Goal: Book appointment/travel/reservation

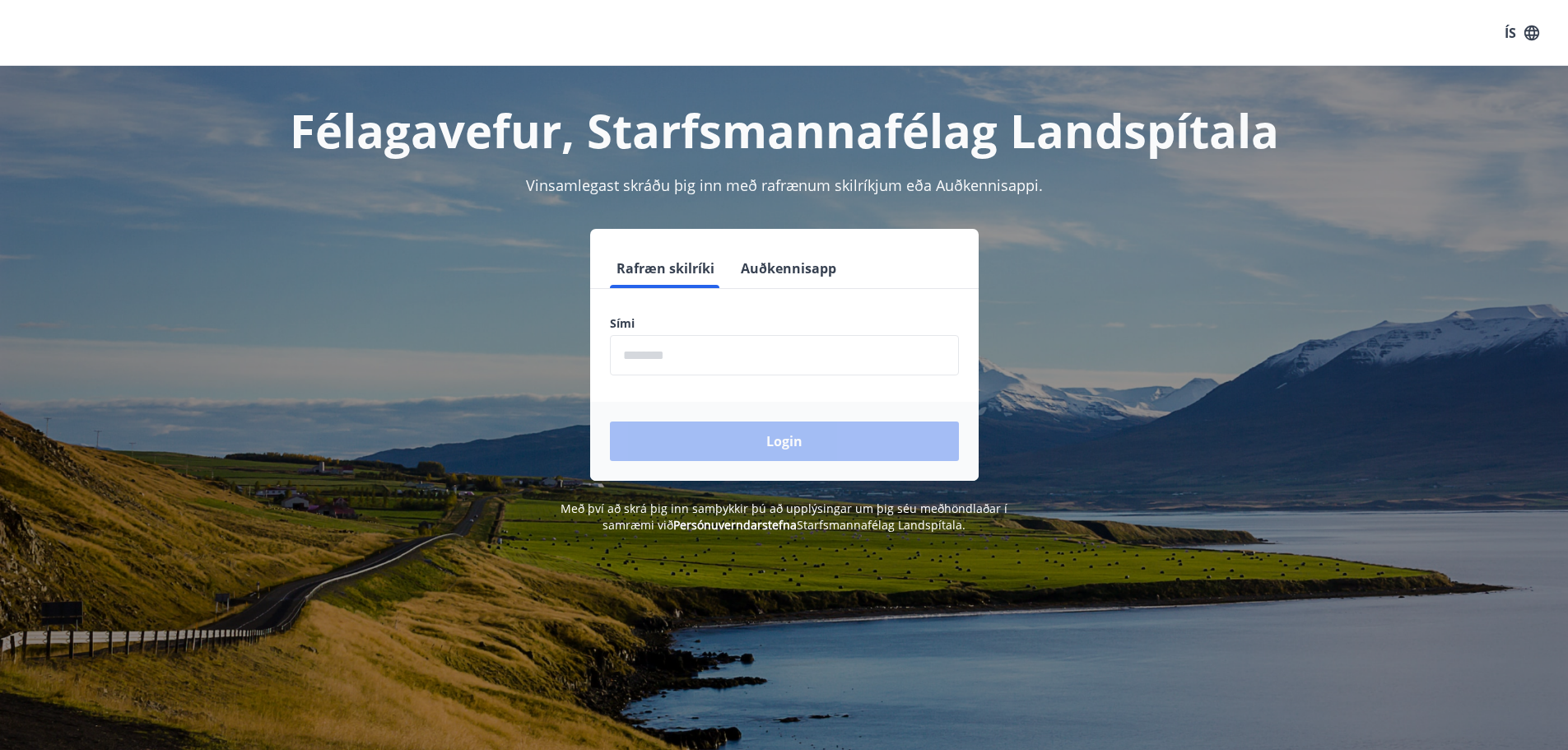
click at [778, 359] on input "phone" at bounding box center [784, 355] width 349 height 40
type input "********"
click at [785, 440] on button "Login" at bounding box center [784, 441] width 349 height 39
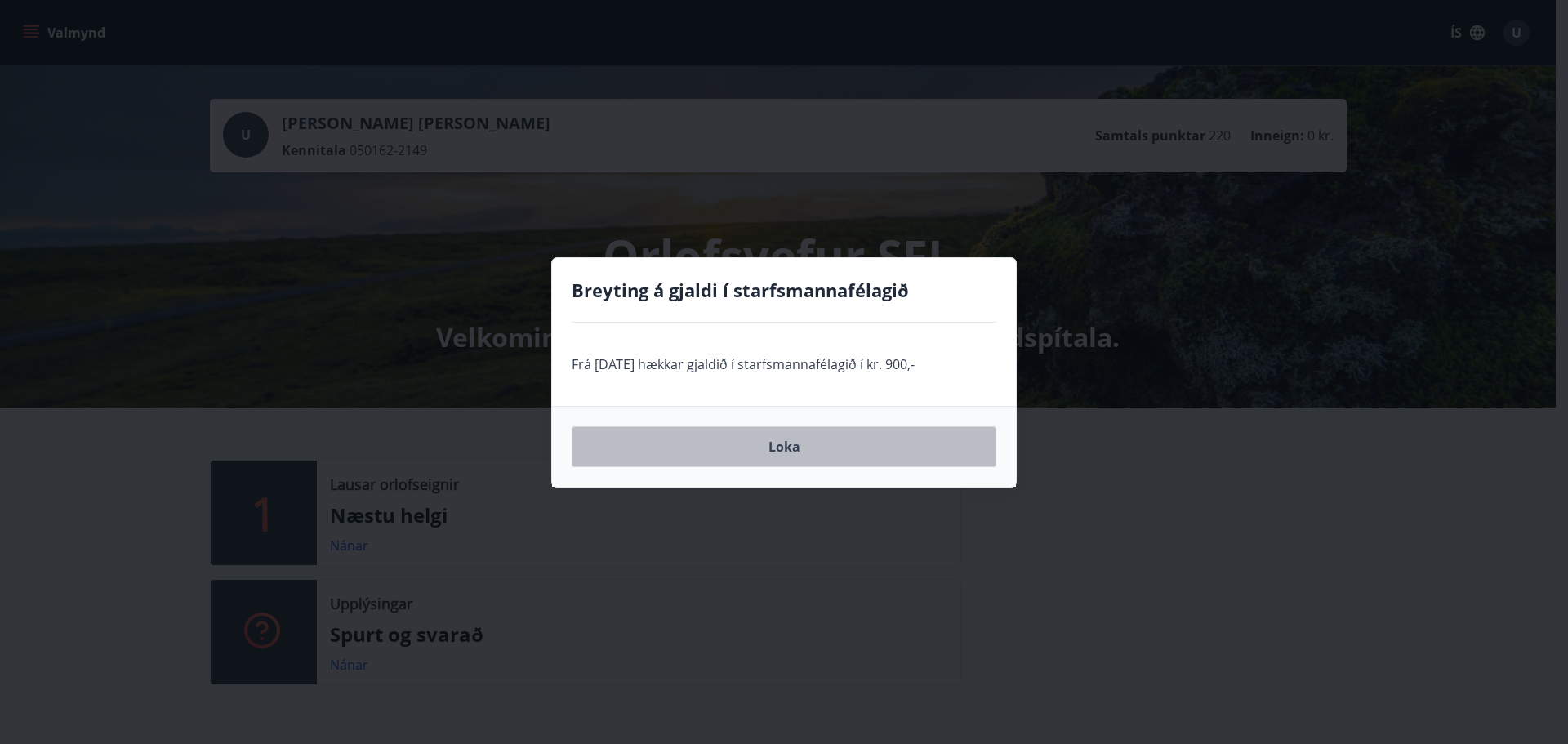
click at [773, 440] on button "Loka" at bounding box center [783, 447] width 425 height 41
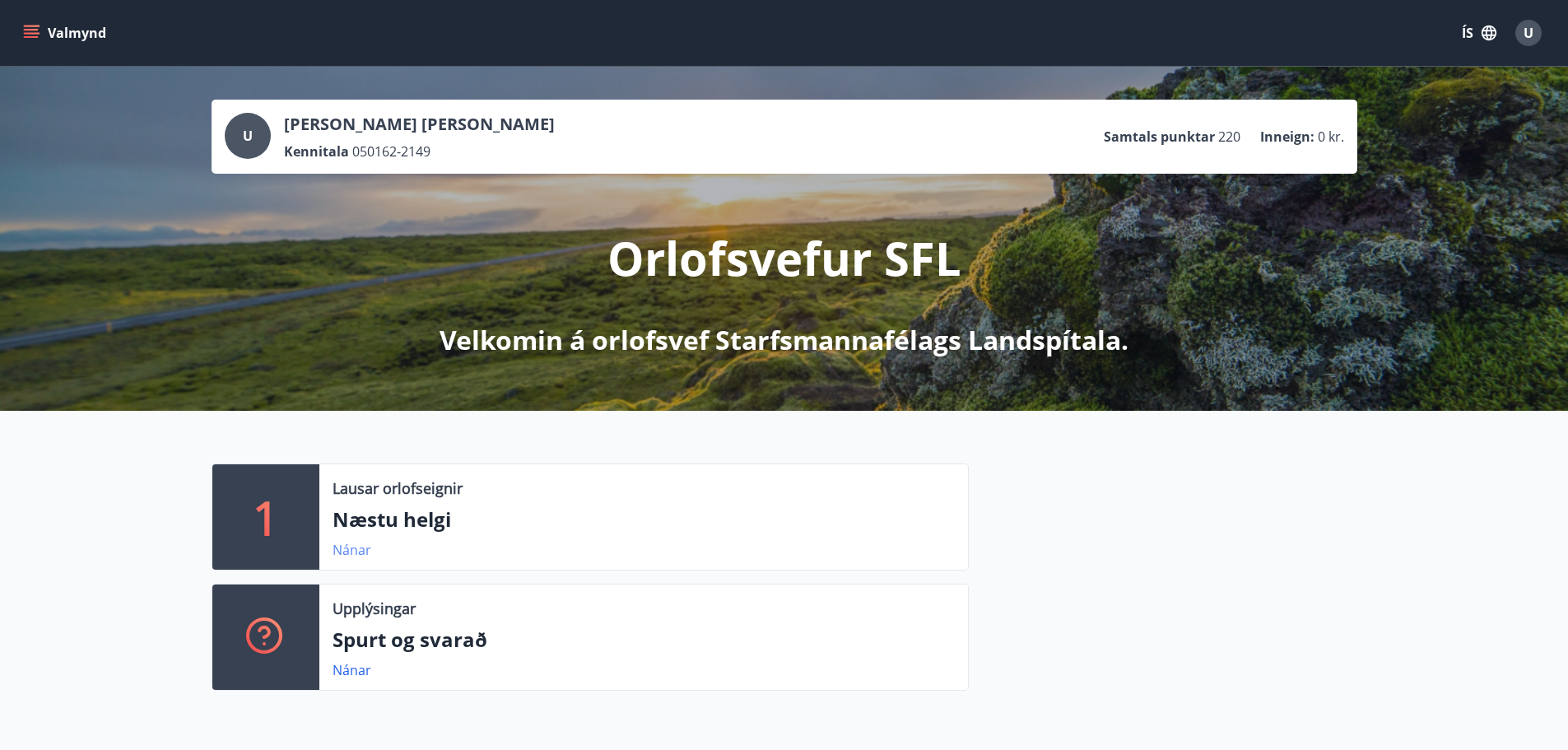
click at [367, 549] on link "Nánar" at bounding box center [352, 550] width 39 height 18
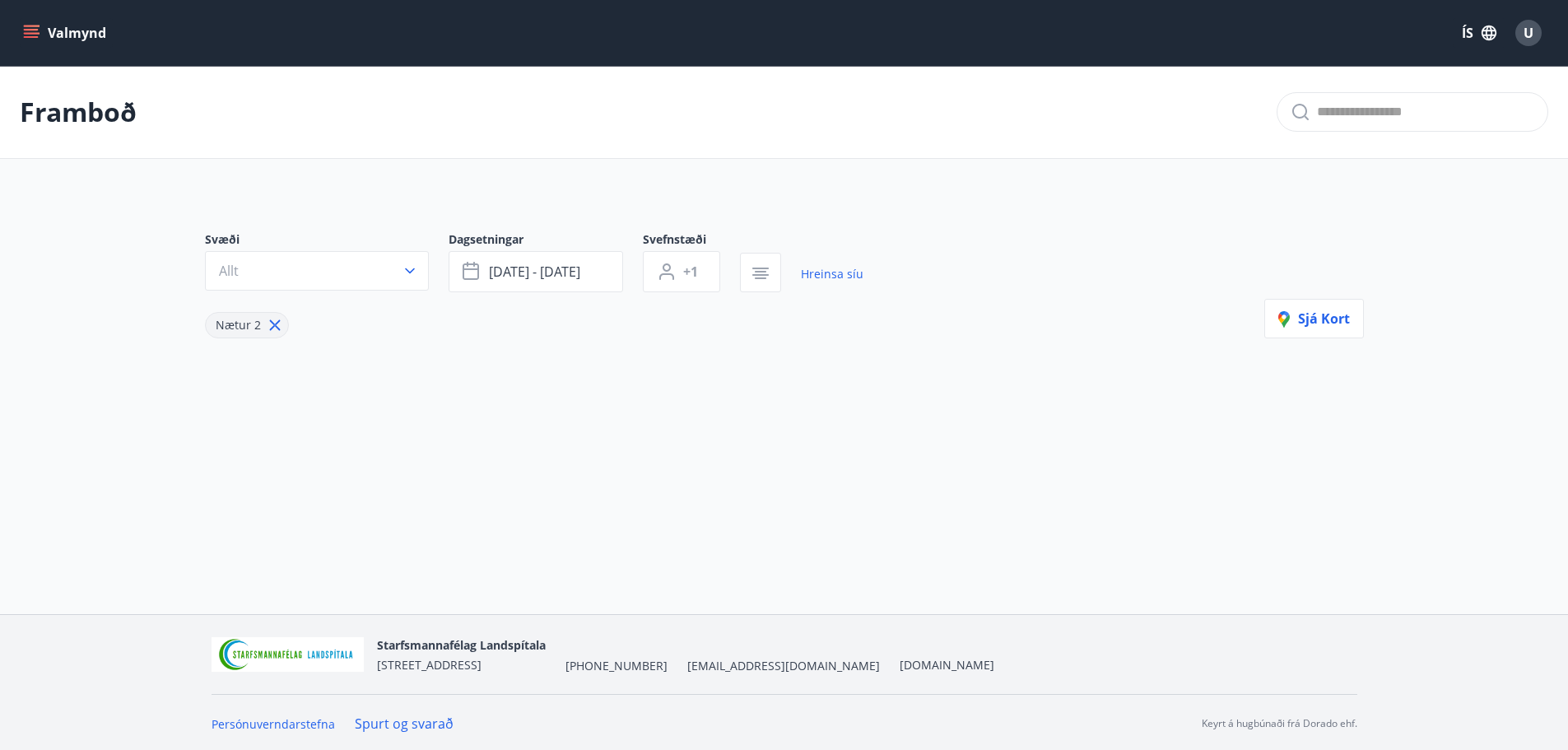
type input "*"
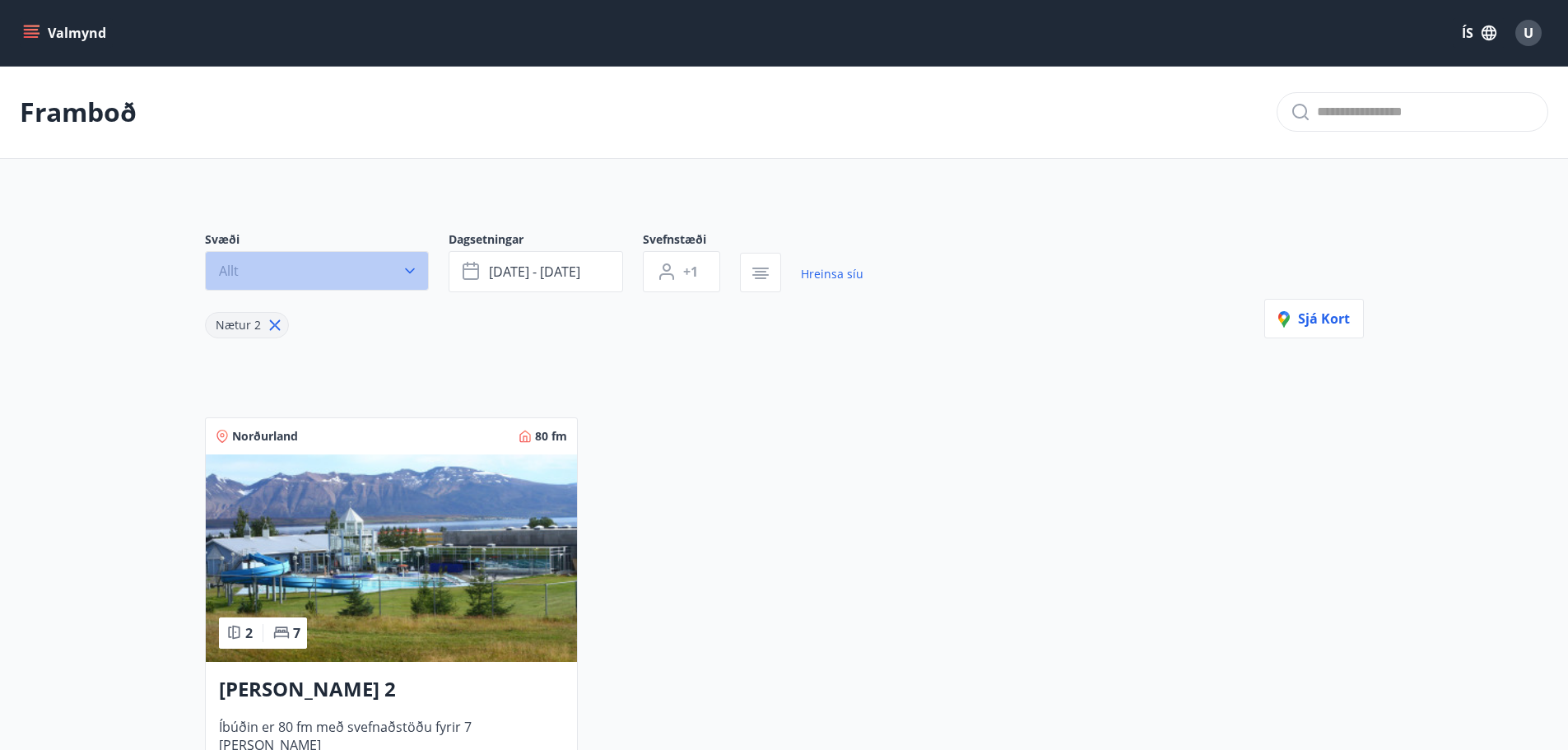
click at [411, 271] on icon "button" at bounding box center [410, 271] width 10 height 6
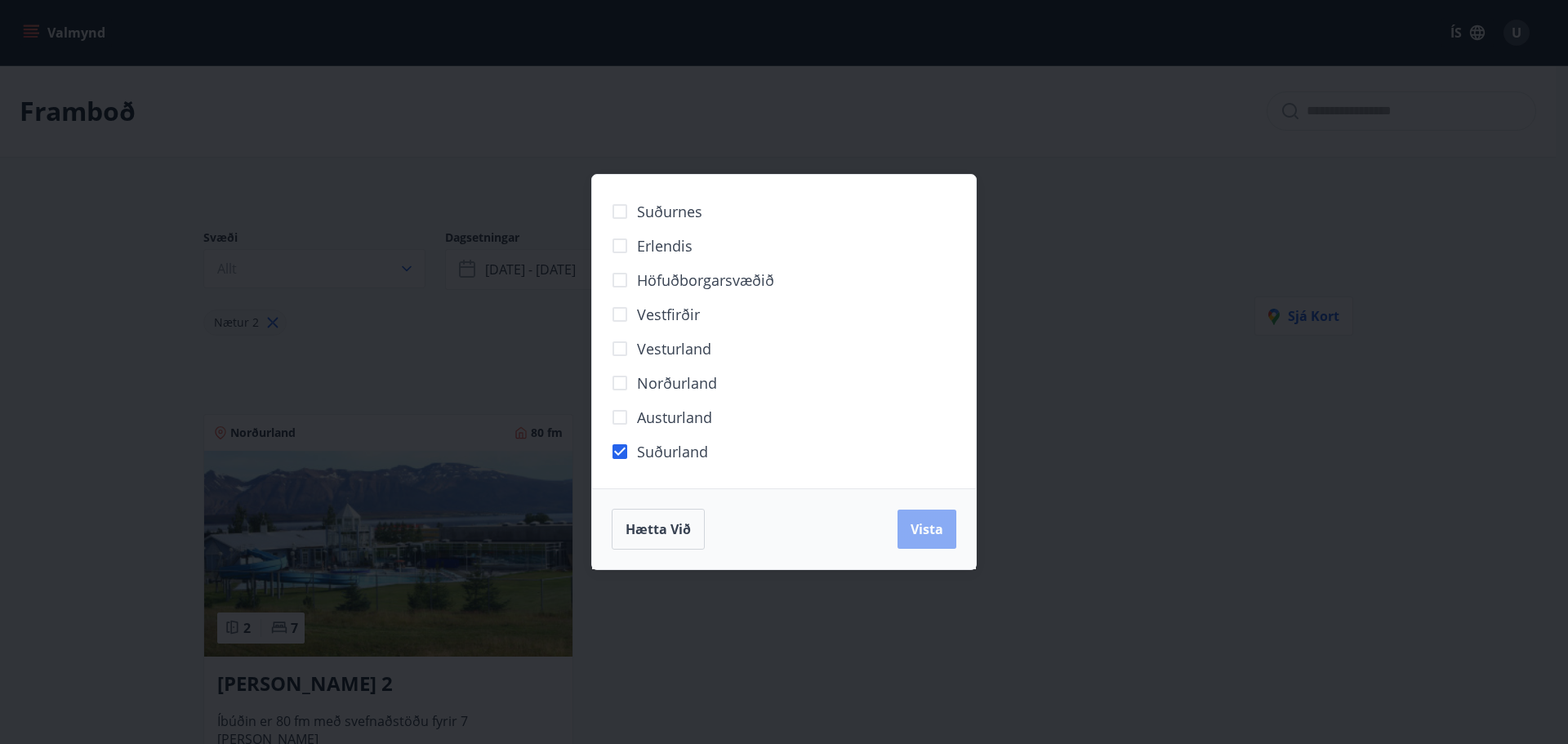
click at [921, 524] on span "Vista" at bounding box center [927, 529] width 33 height 18
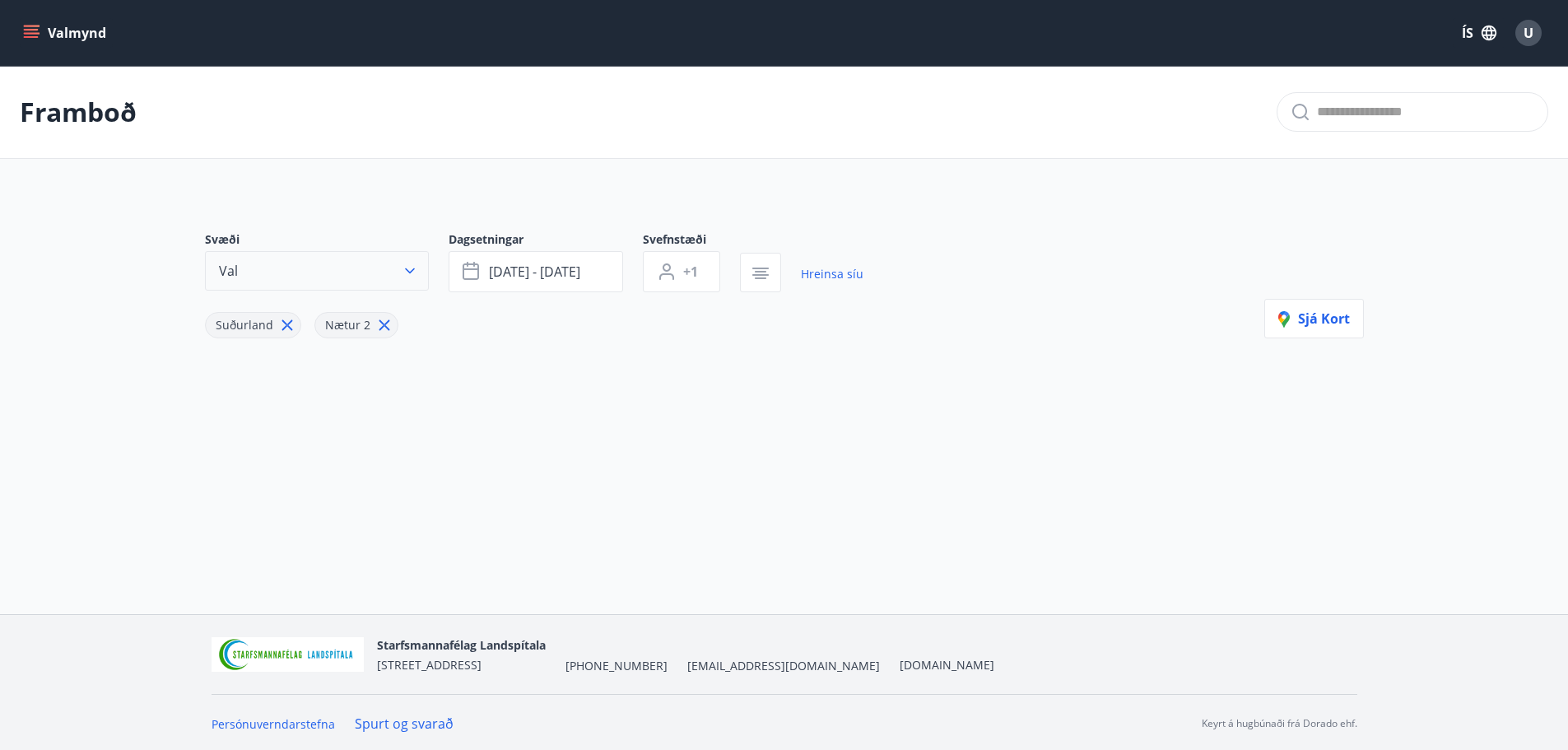
click at [407, 268] on icon "button" at bounding box center [410, 270] width 17 height 17
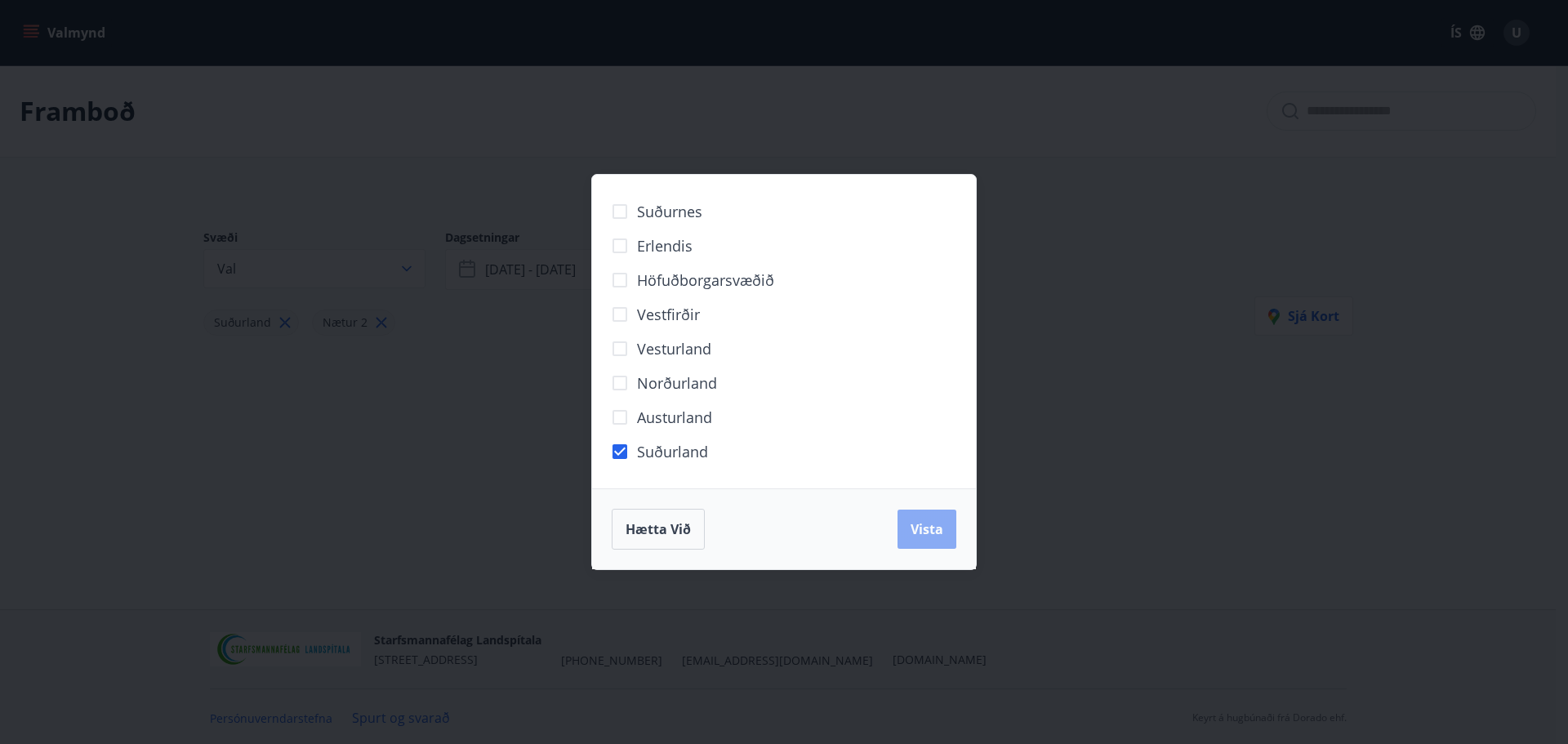
click at [920, 527] on span "Vista" at bounding box center [927, 529] width 33 height 18
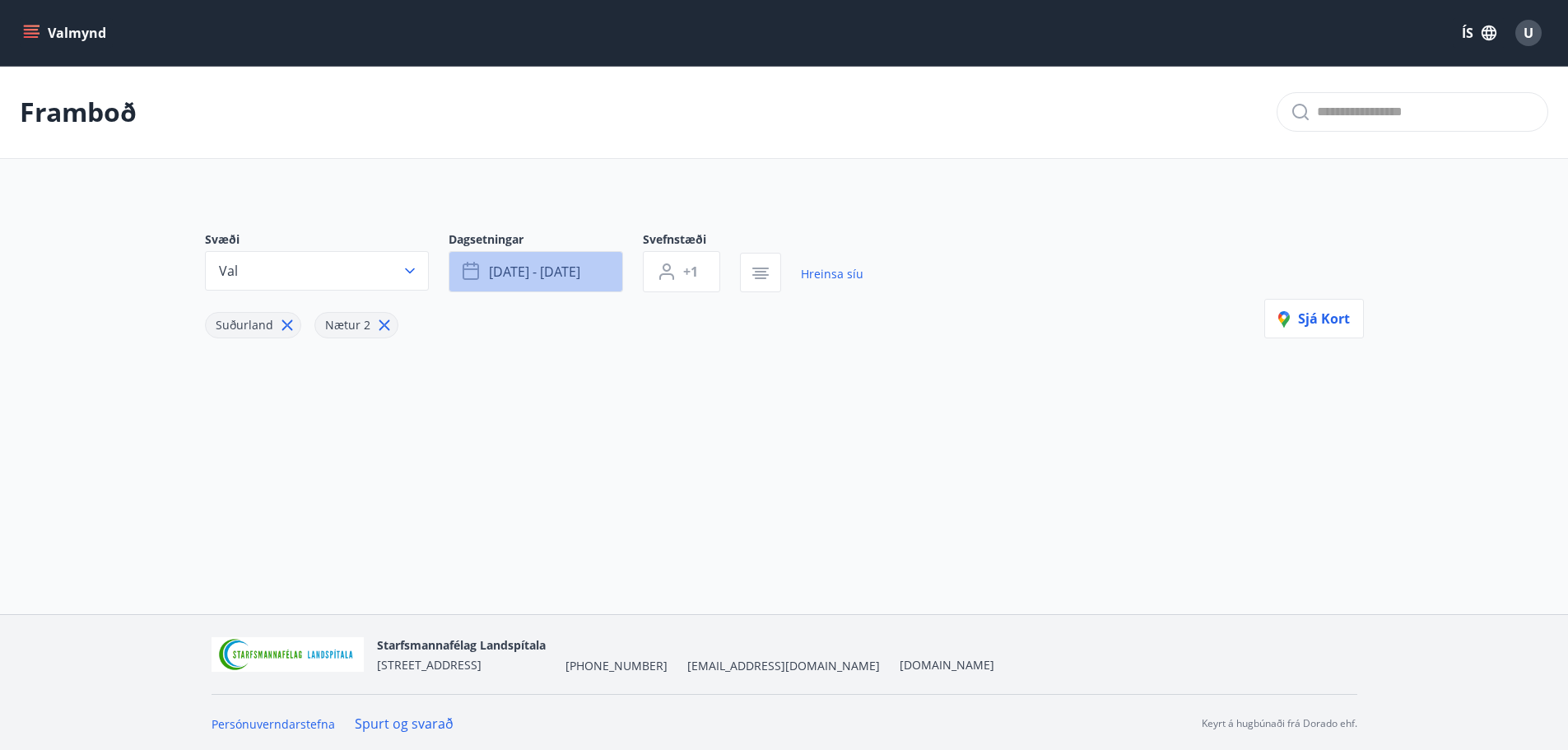
click at [538, 270] on span "ágú 29 - sep 01" at bounding box center [535, 271] width 92 height 18
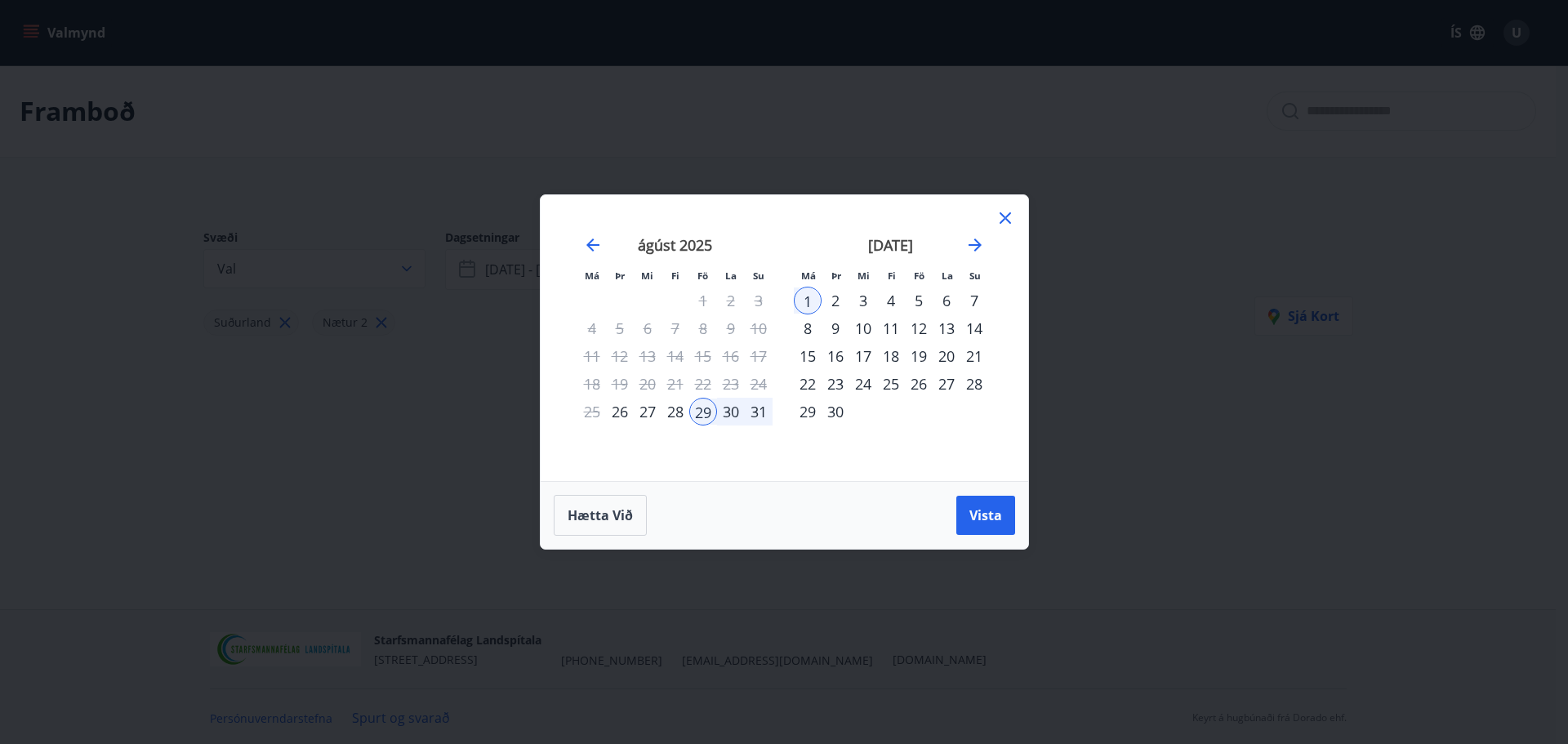
click at [704, 412] on div "29" at bounding box center [703, 411] width 28 height 28
click at [754, 412] on div "31" at bounding box center [759, 411] width 28 height 28
click at [981, 508] on span "Vista" at bounding box center [986, 516] width 33 height 18
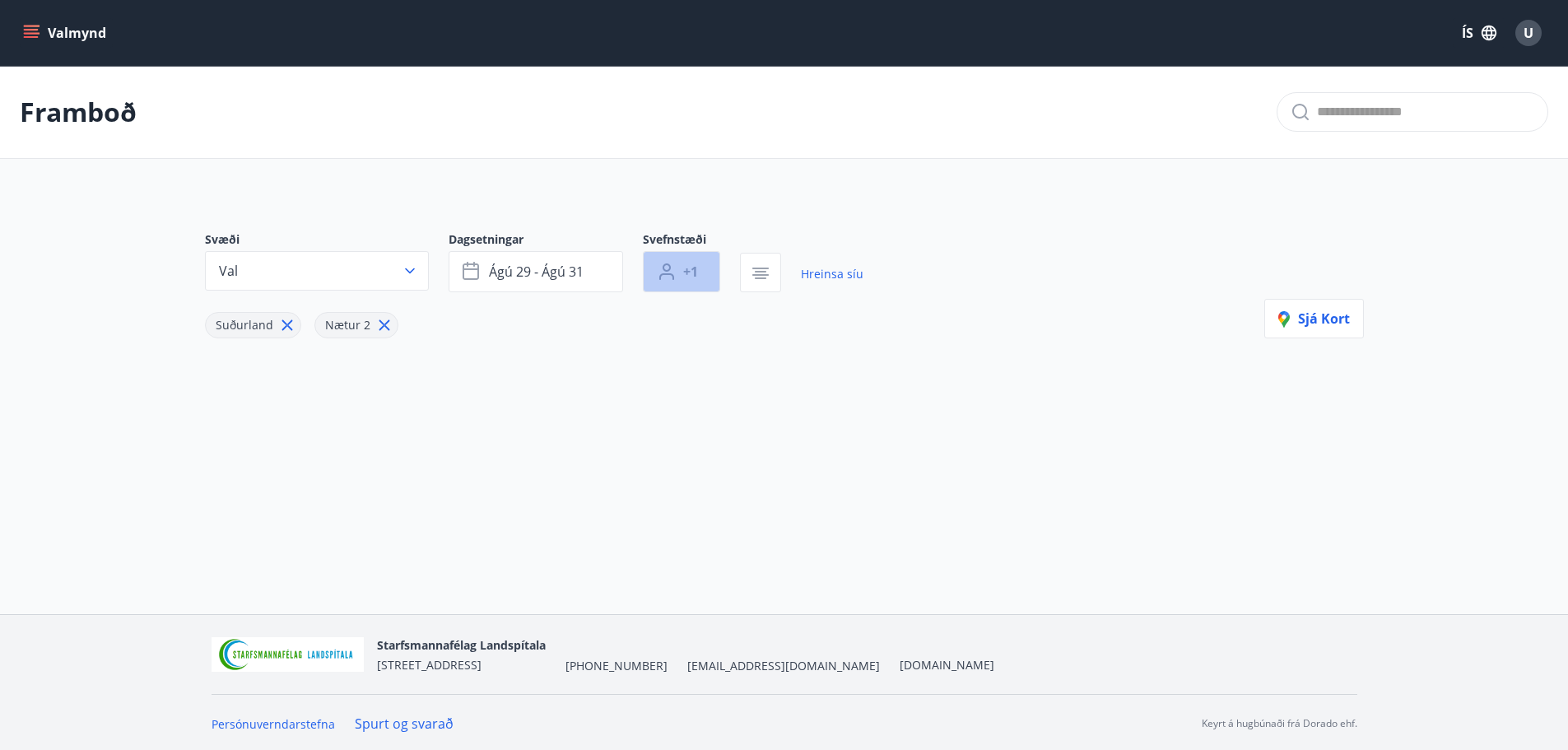
click at [687, 270] on span "+1" at bounding box center [690, 271] width 15 height 18
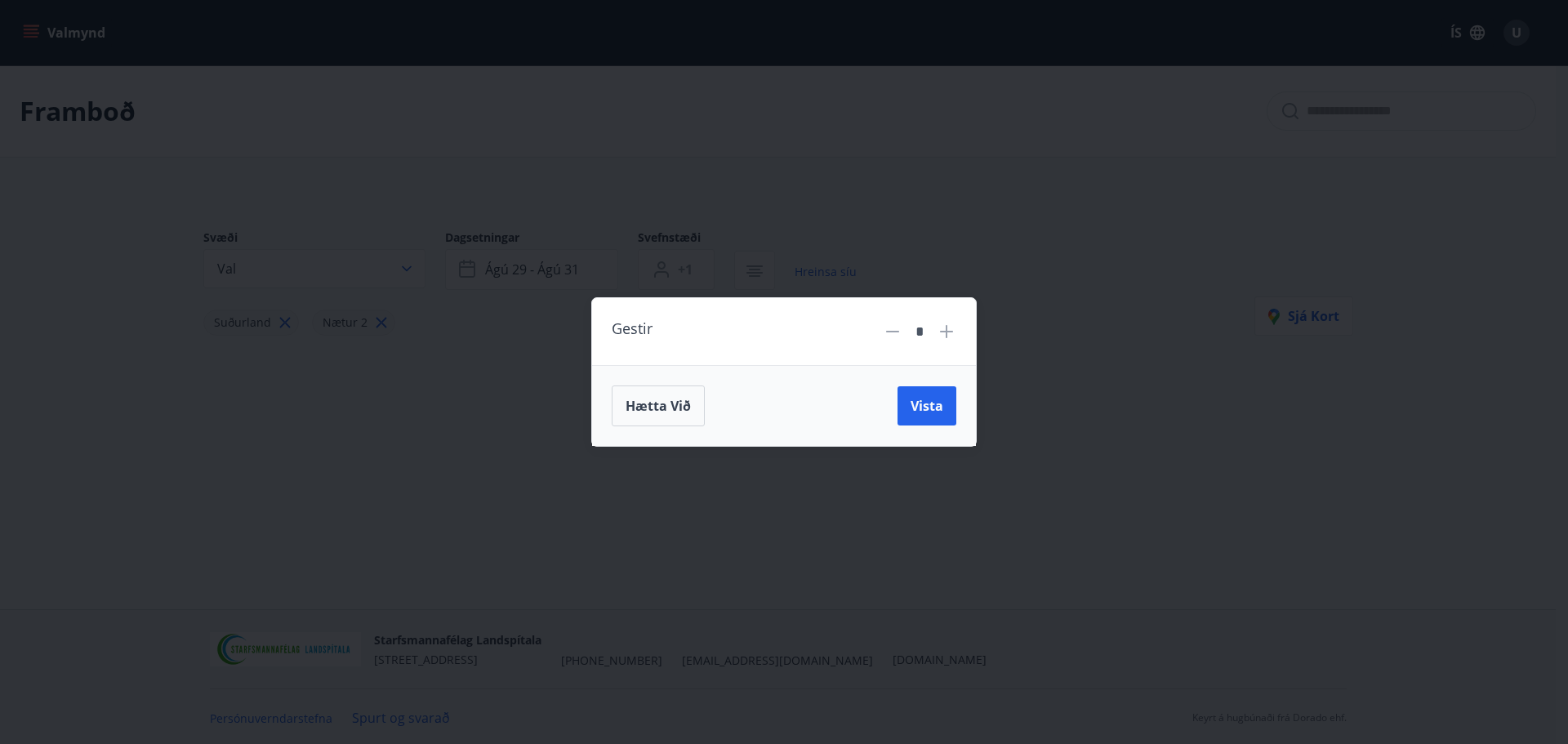
click at [948, 334] on icon at bounding box center [947, 332] width 20 height 20
click at [927, 400] on span "Vista" at bounding box center [927, 406] width 33 height 18
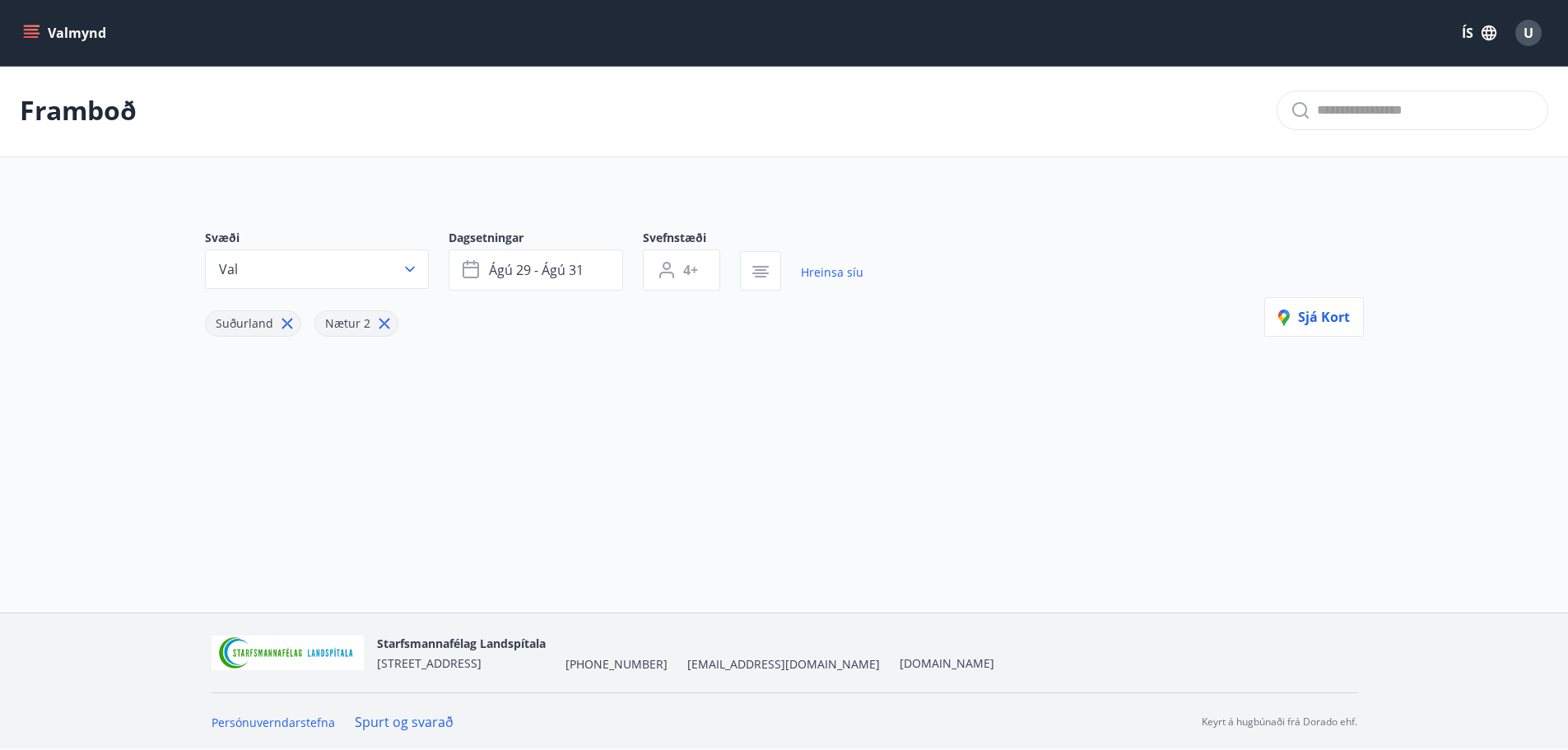
scroll to position [3, 0]
click at [34, 33] on icon "menu" at bounding box center [33, 33] width 18 height 2
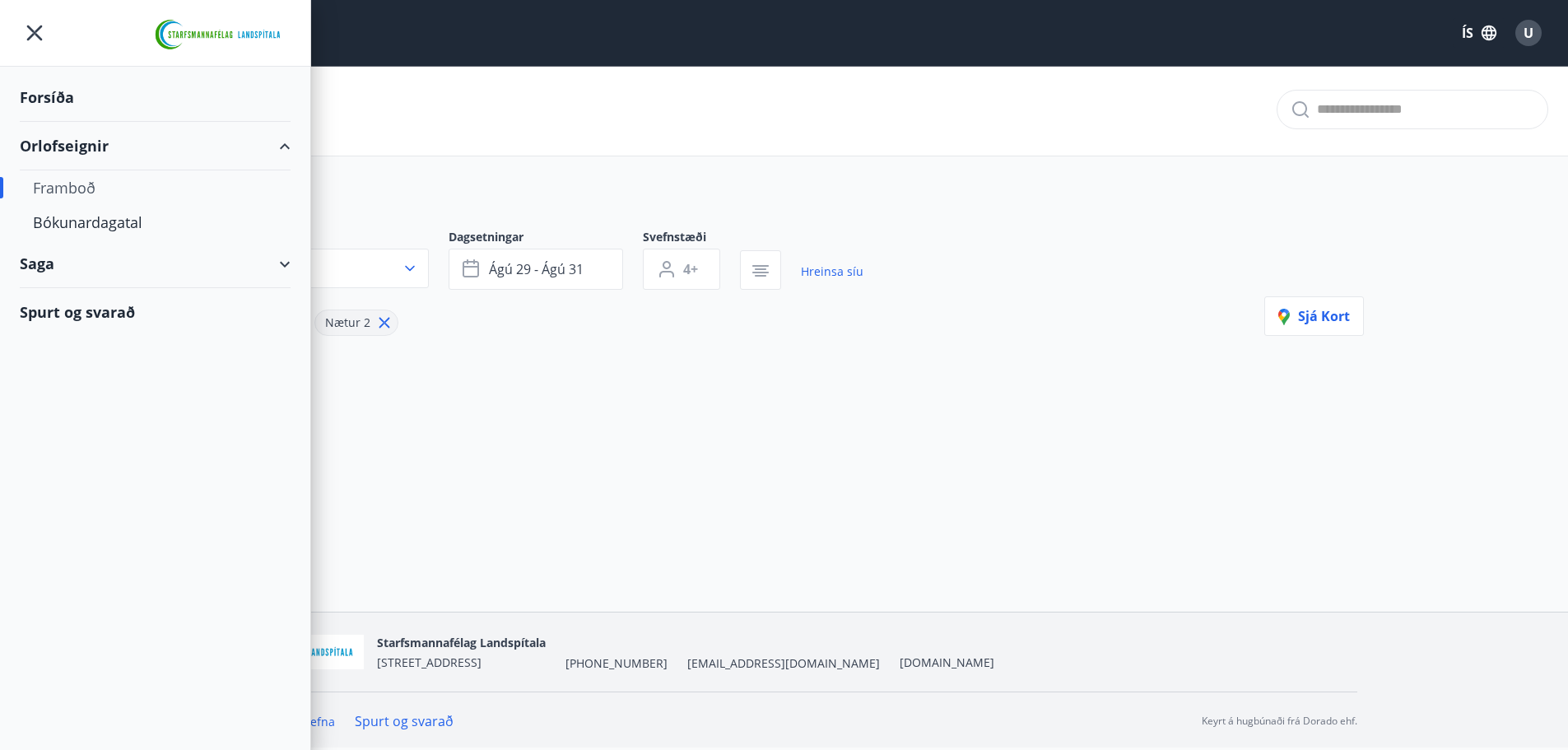
click at [82, 149] on div "Orlofseignir" at bounding box center [155, 146] width 271 height 49
type input "*"
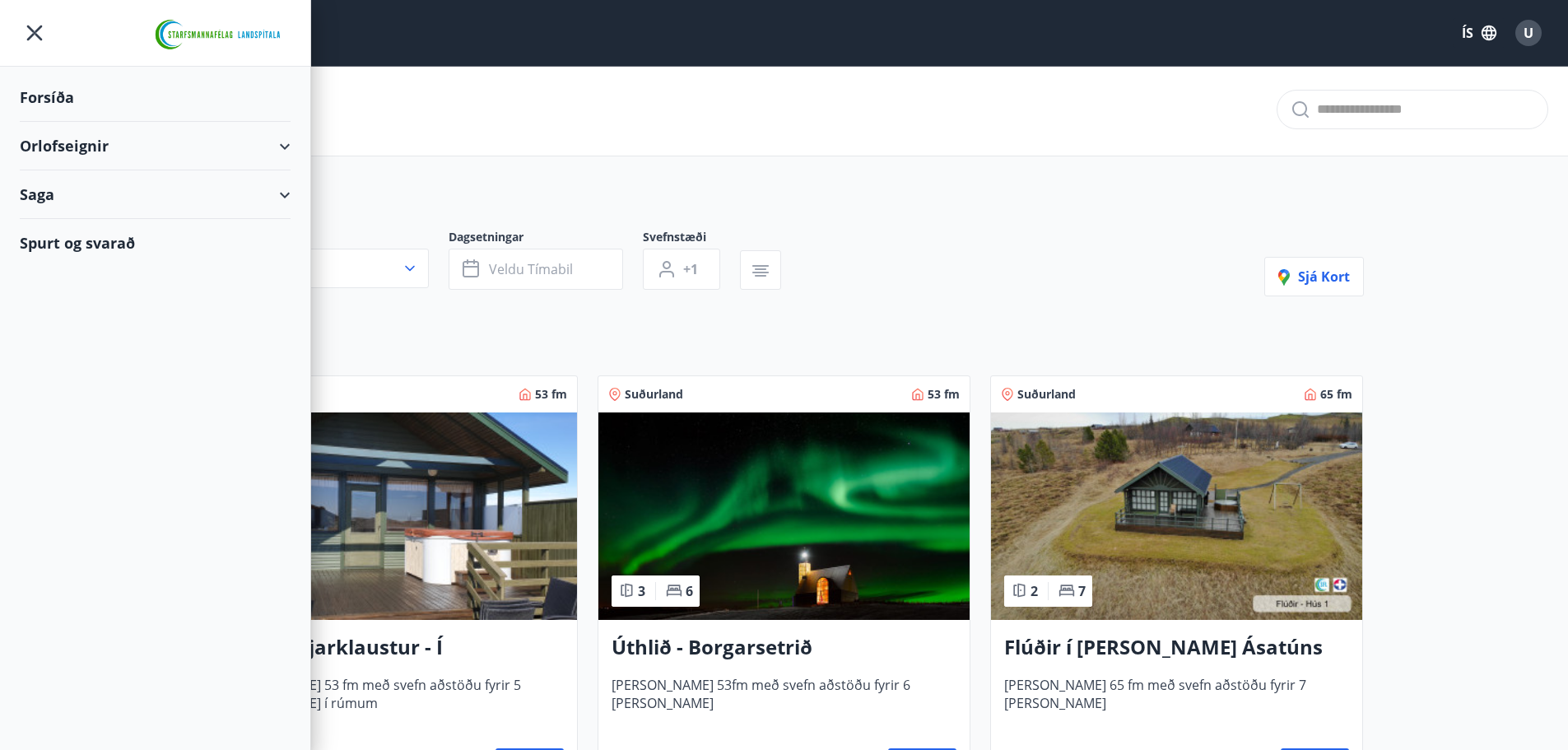
click at [282, 141] on div "Orlofseignir" at bounding box center [155, 146] width 271 height 49
click at [61, 215] on div "Bókunardagatal" at bounding box center [155, 223] width 245 height 35
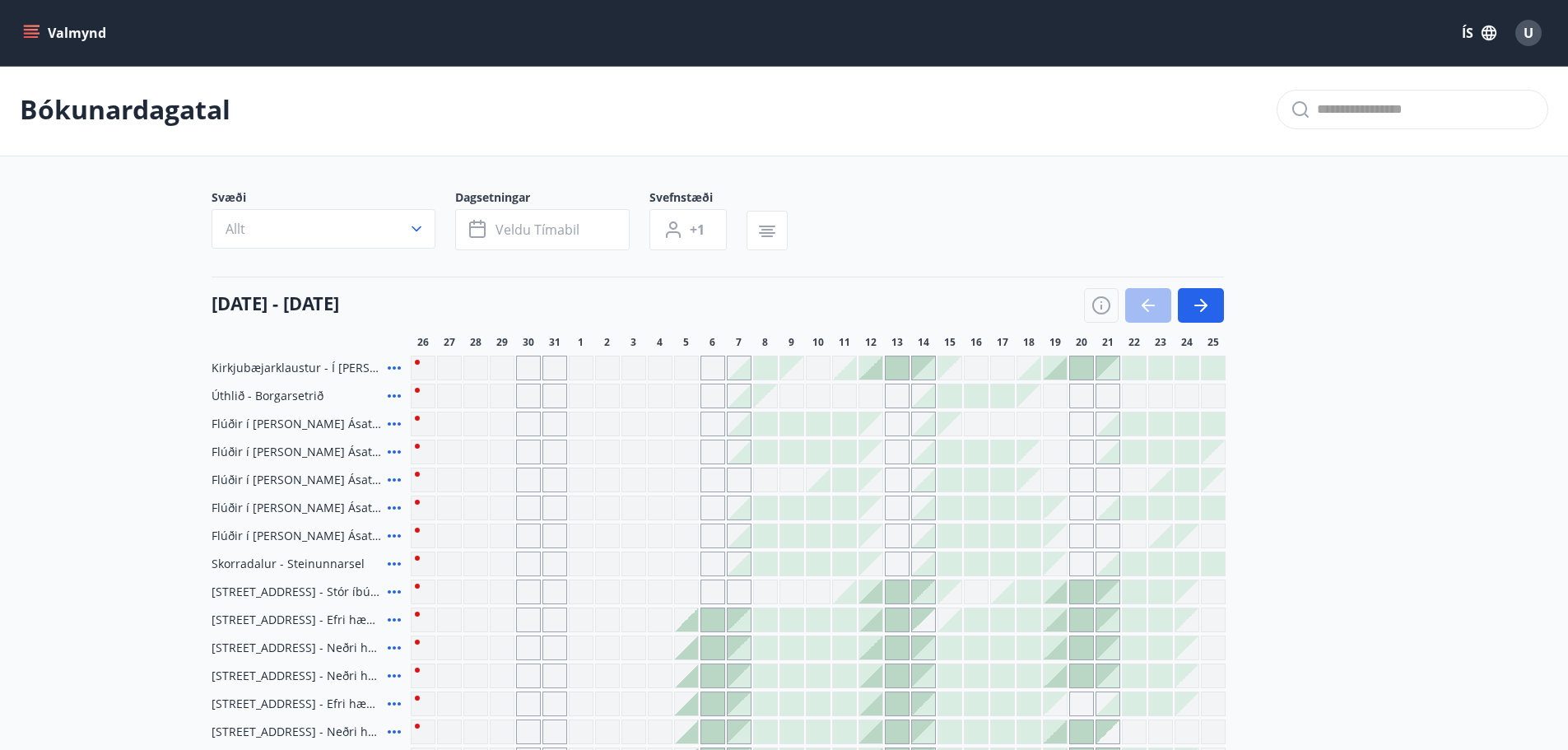
click at [531, 368] on div "Gráir dagar eru ekki bókanlegir" at bounding box center [528, 368] width 25 height 25
click at [560, 367] on div "Gráir dagar eru ekki bókanlegir" at bounding box center [555, 368] width 25 height 25
click at [516, 365] on div "Gráir dagar eru ekki bókanlegir" at bounding box center [528, 368] width 25 height 25
click at [608, 373] on div "Gráir dagar eru ekki bókanlegir" at bounding box center [607, 368] width 25 height 25
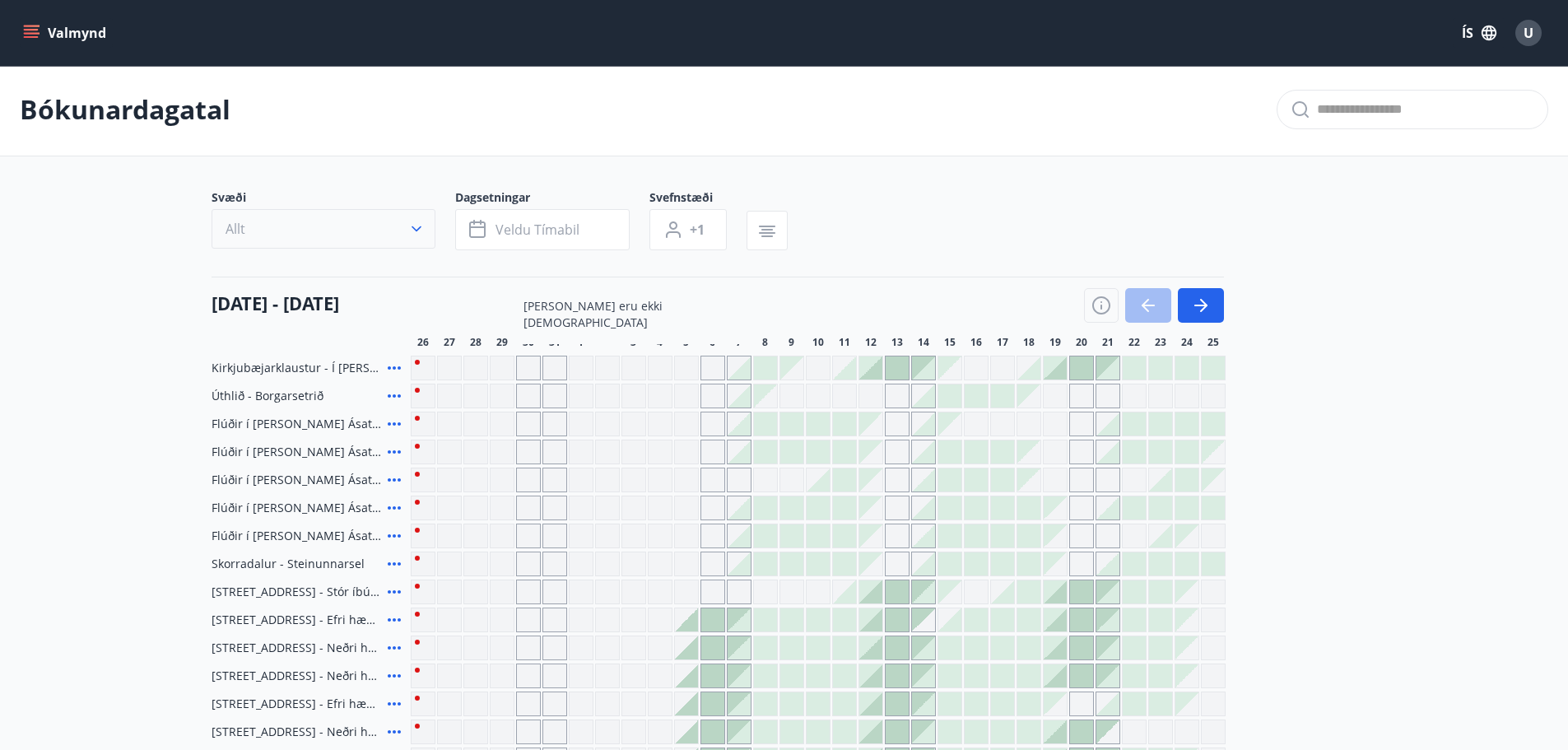
click at [420, 232] on icon "button" at bounding box center [416, 229] width 17 height 17
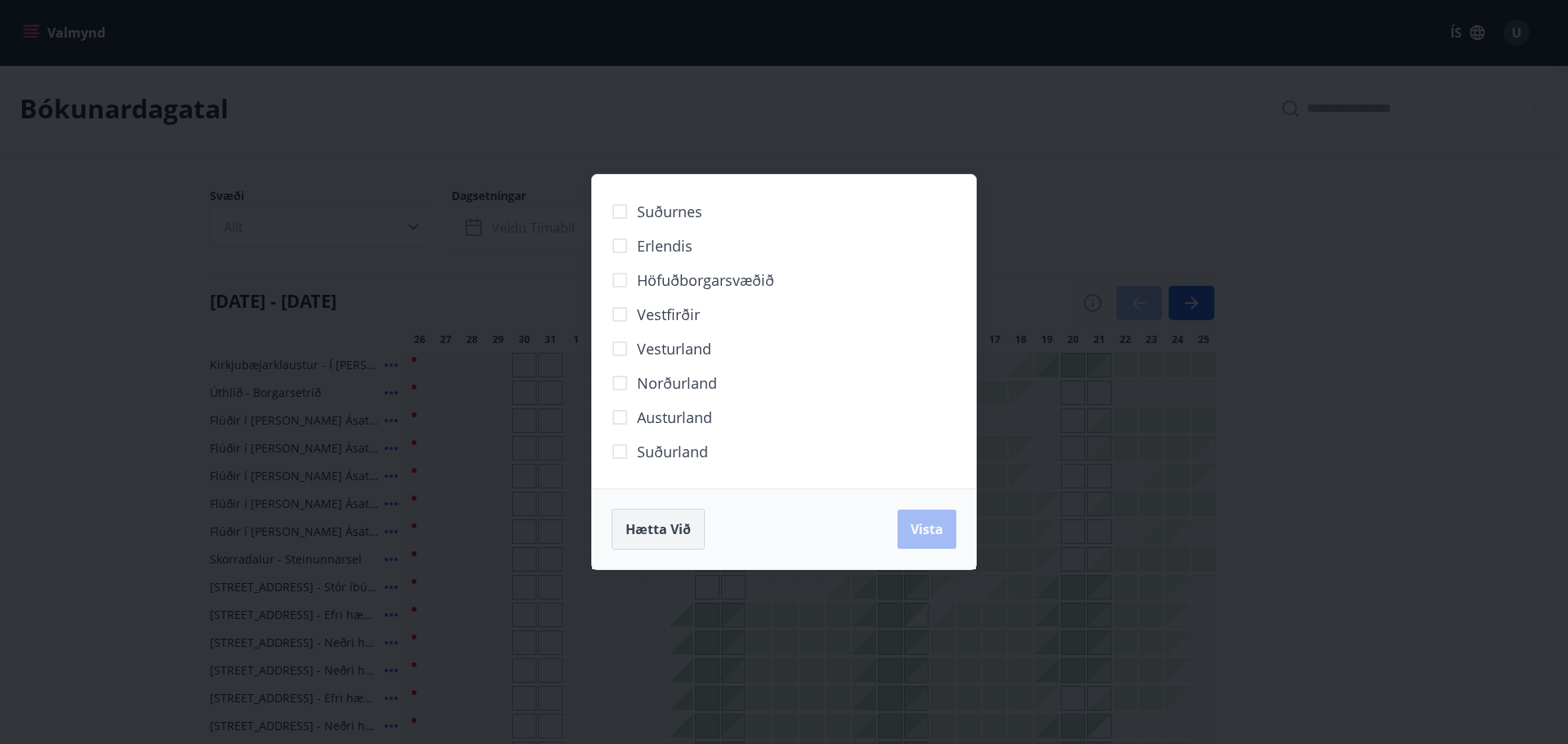
click at [622, 524] on div "Suðurnes Erlendis Höfuðborgarsvæðið Vestfirðir Vesturland Norðurland Austurland…" at bounding box center [784, 371] width 386 height 396
click at [940, 522] on span "Vista" at bounding box center [927, 529] width 33 height 18
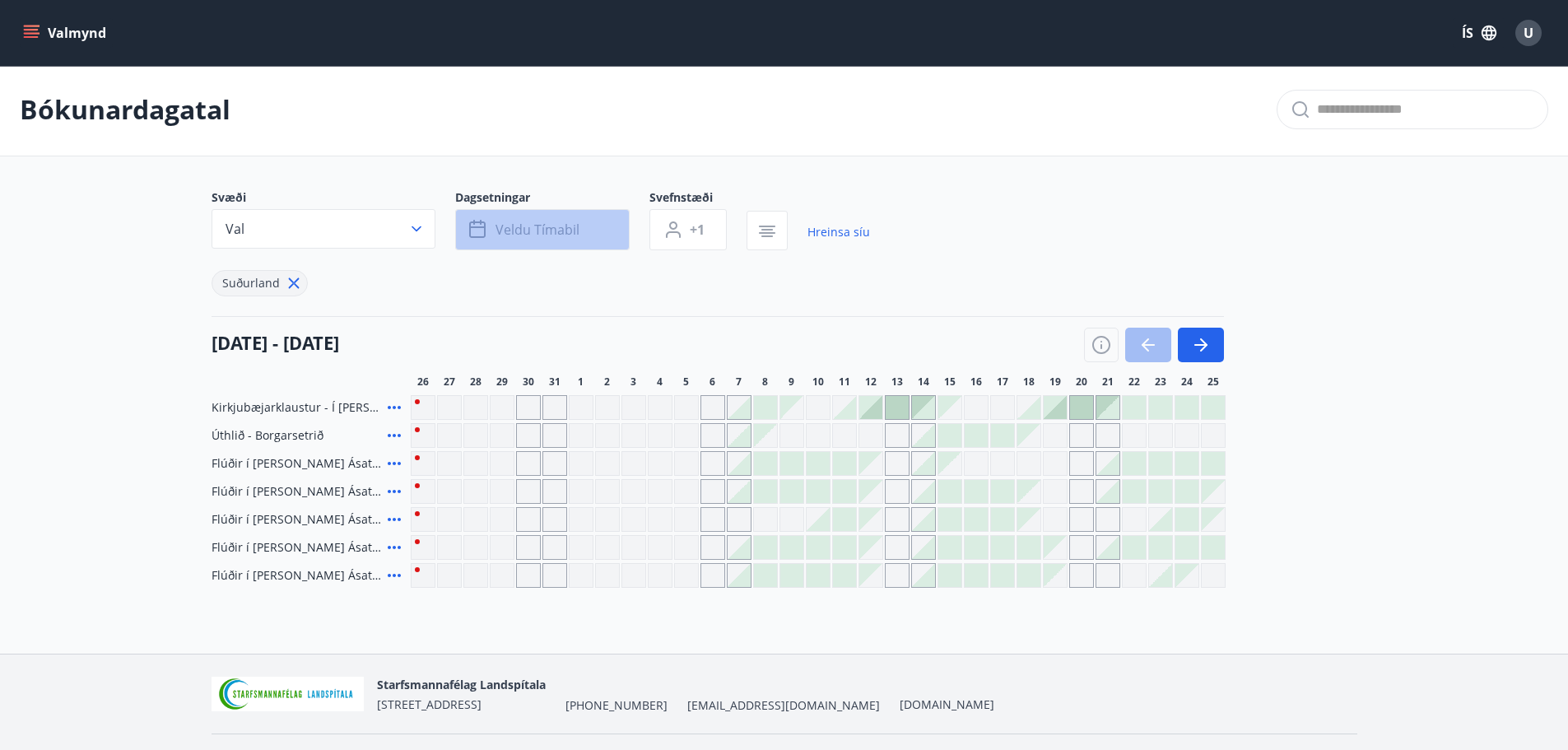
click at [510, 232] on span "Veldu tímabil" at bounding box center [537, 230] width 84 height 18
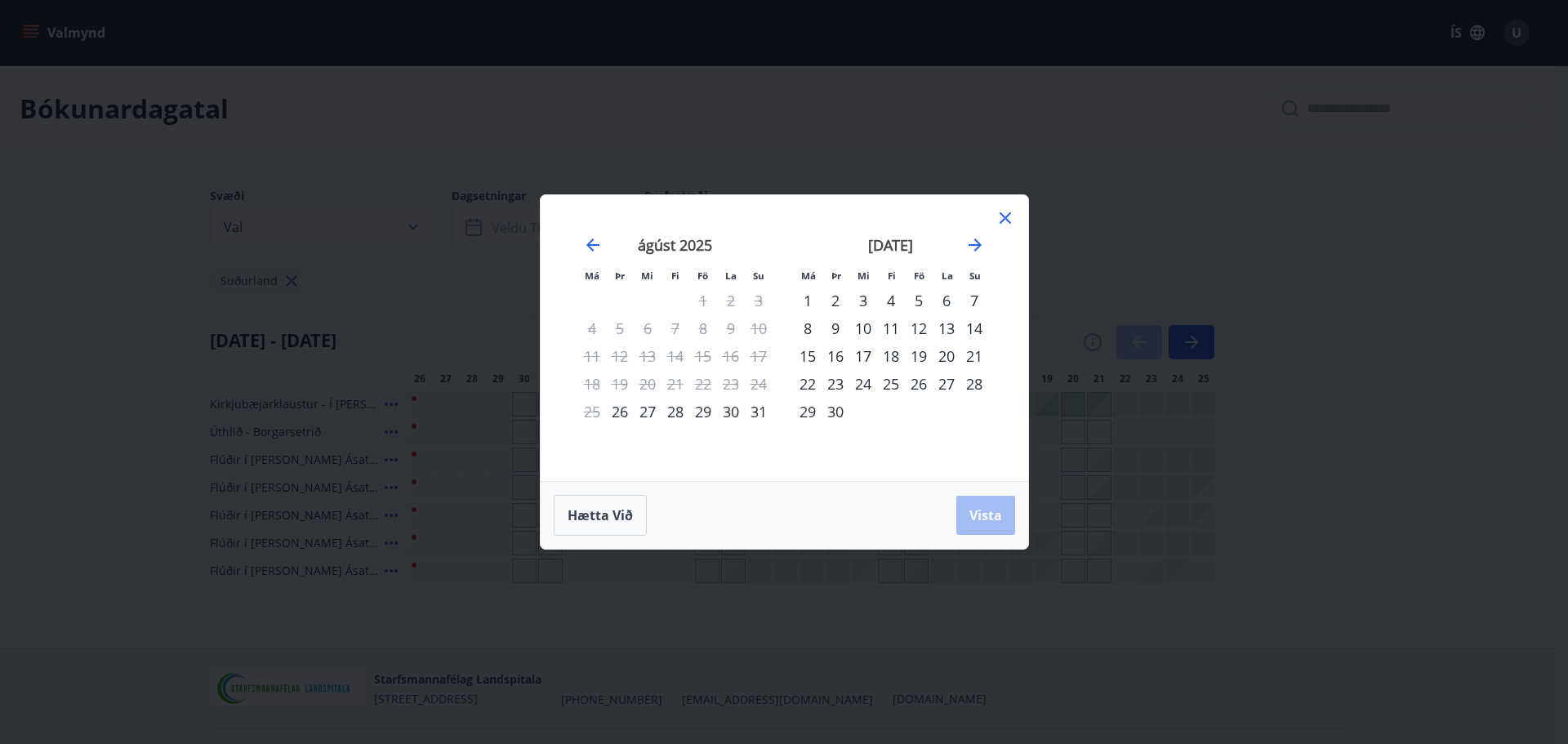
click at [698, 410] on div "29" at bounding box center [703, 411] width 28 height 28
click at [753, 416] on div "31" at bounding box center [759, 411] width 28 height 28
click at [976, 513] on span "Vista" at bounding box center [986, 516] width 33 height 18
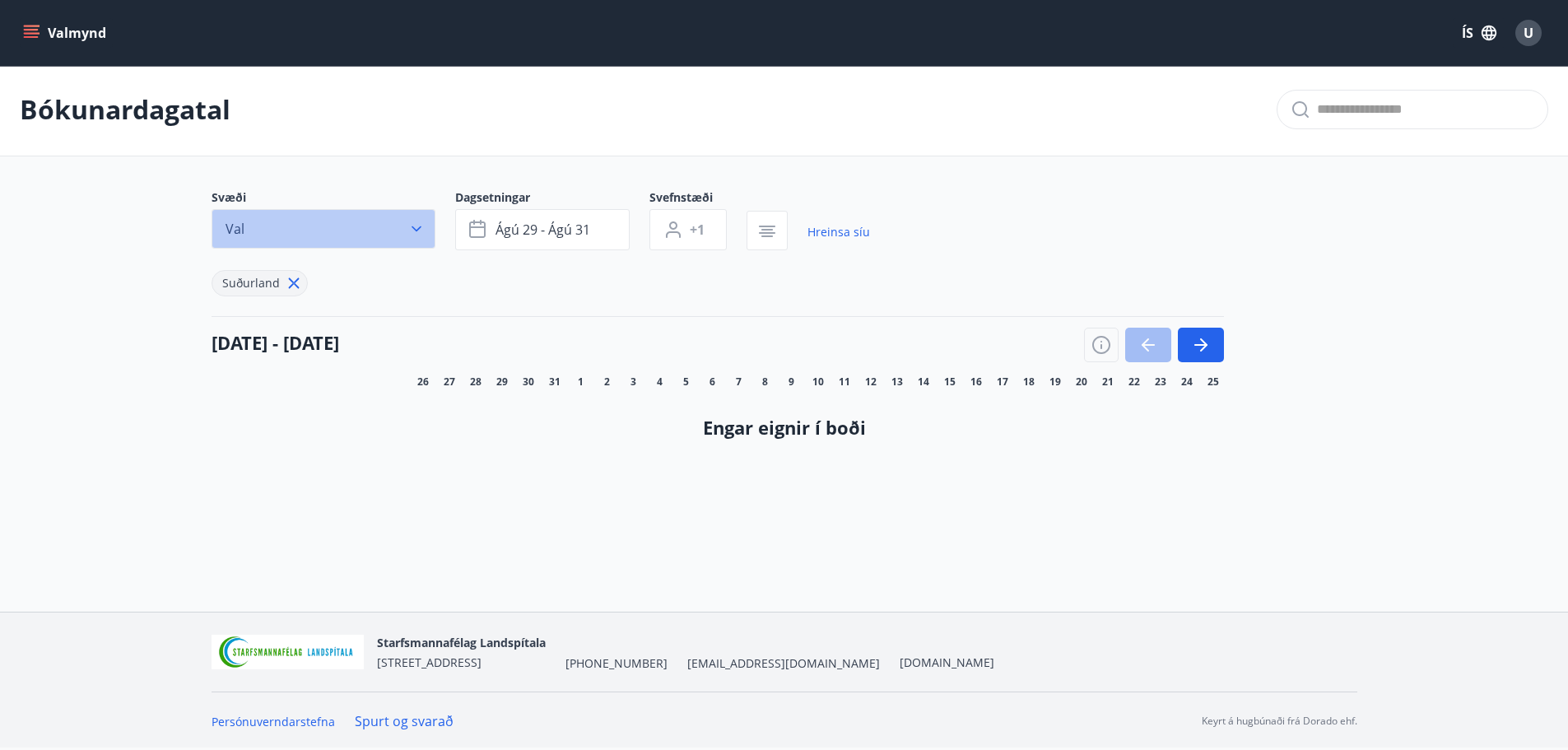
click at [415, 221] on icon "button" at bounding box center [416, 229] width 17 height 17
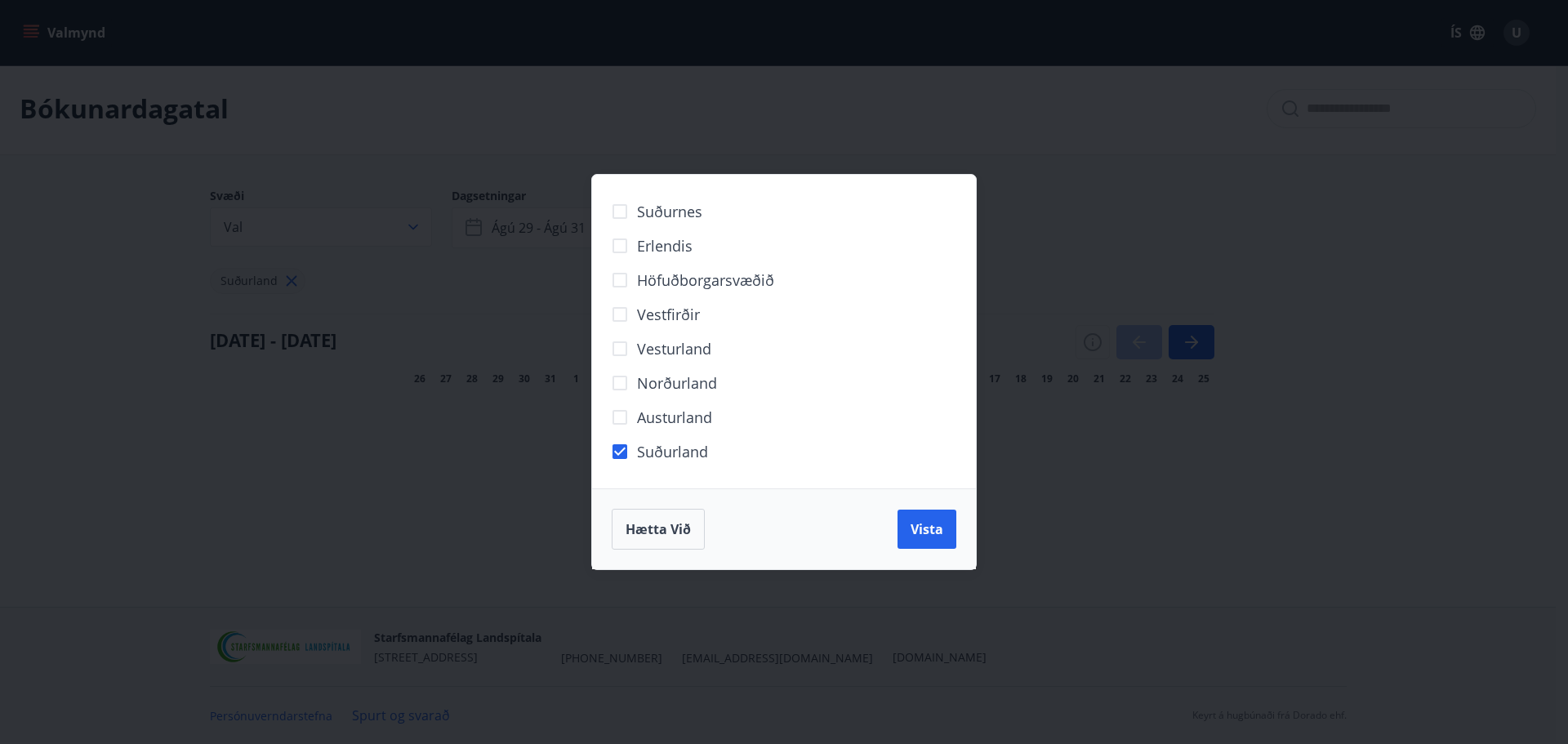
click at [1099, 347] on div "Suðurnes Erlendis Höfuðborgarsvæðið Vestfirðir Vesturland Norðurland Austurland…" at bounding box center [784, 372] width 1568 height 744
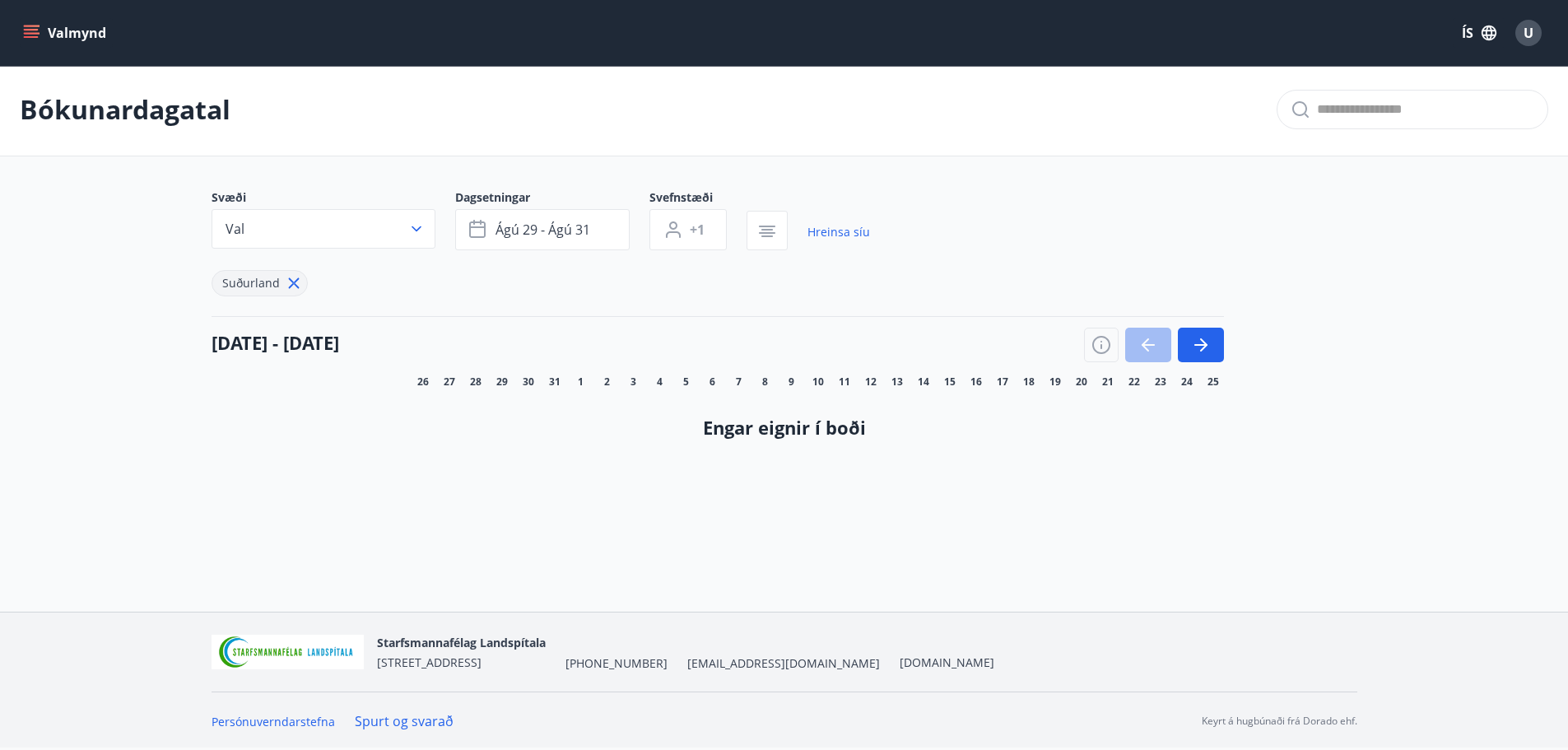
click at [36, 32] on icon "menu" at bounding box center [31, 33] width 17 height 17
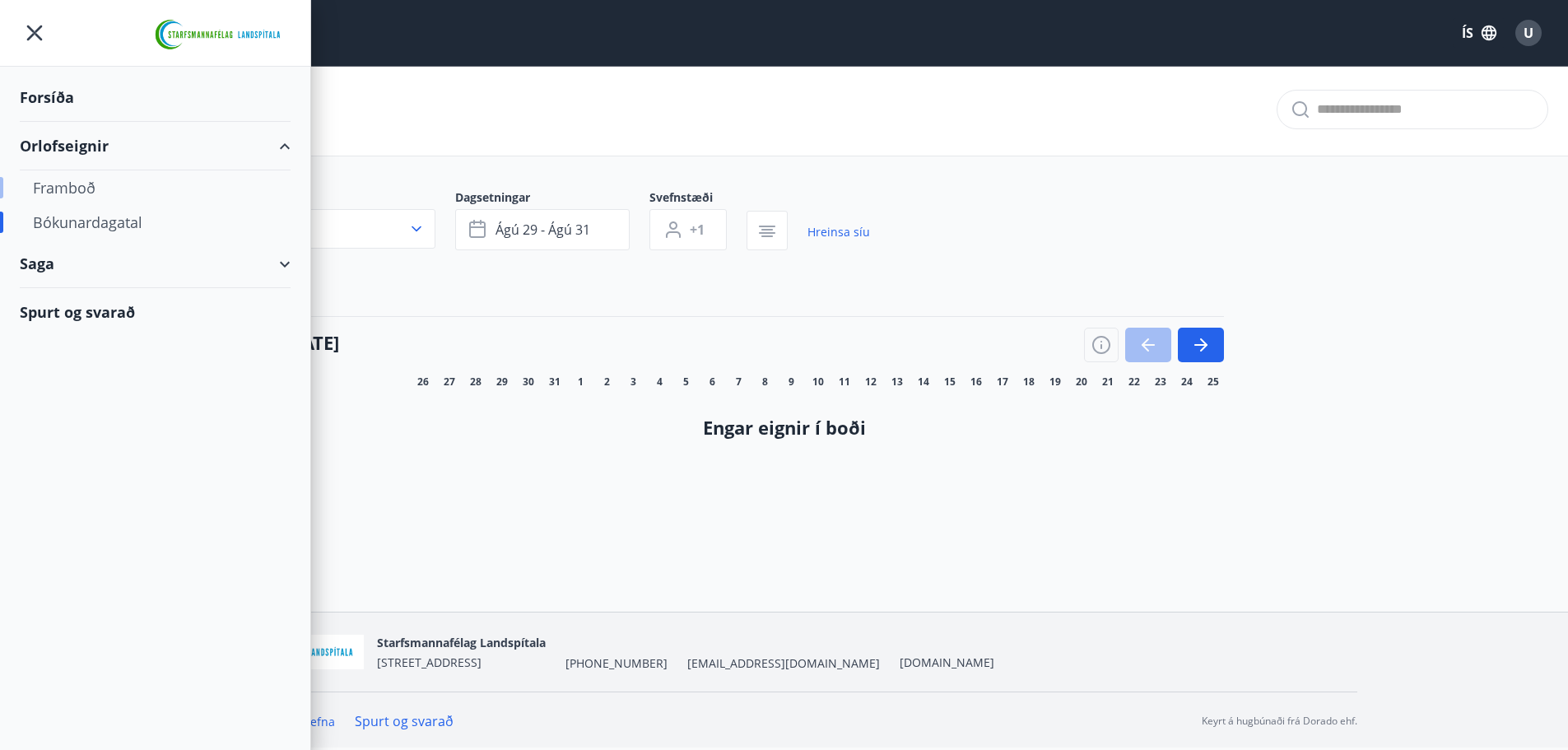
click at [79, 193] on div "Framboð" at bounding box center [155, 188] width 245 height 35
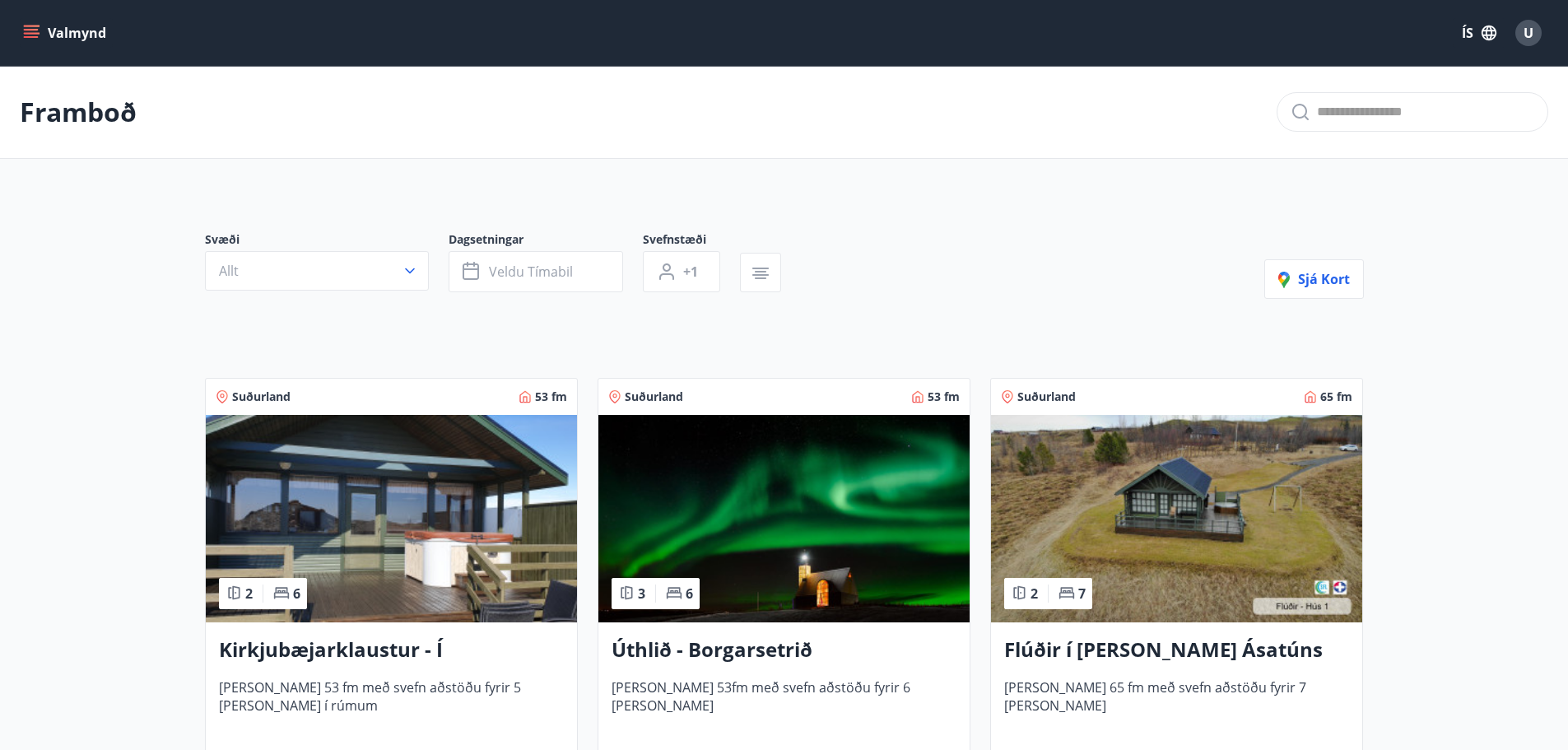
click at [391, 503] on img at bounding box center [391, 519] width 371 height 207
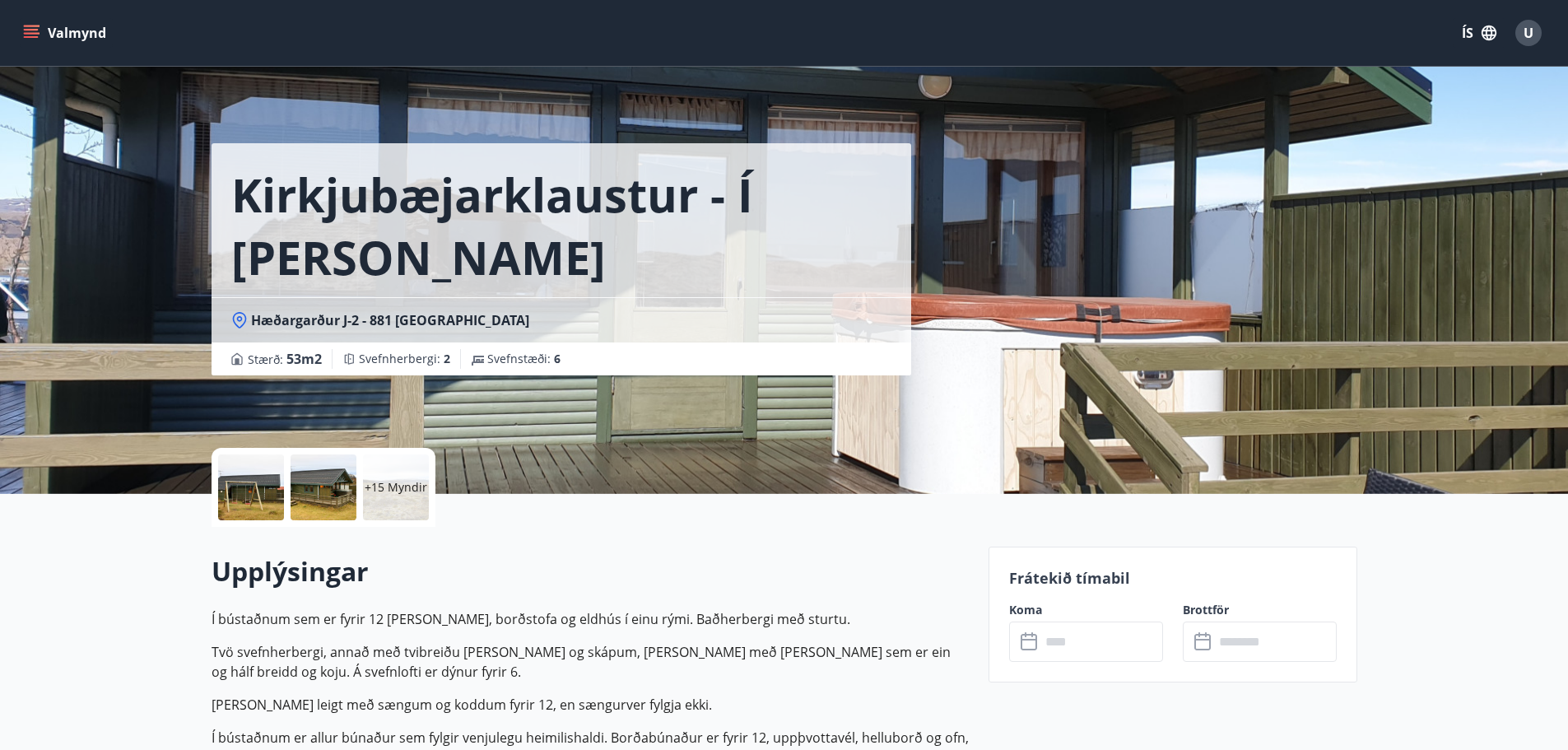
click at [335, 491] on div at bounding box center [324, 488] width 66 height 66
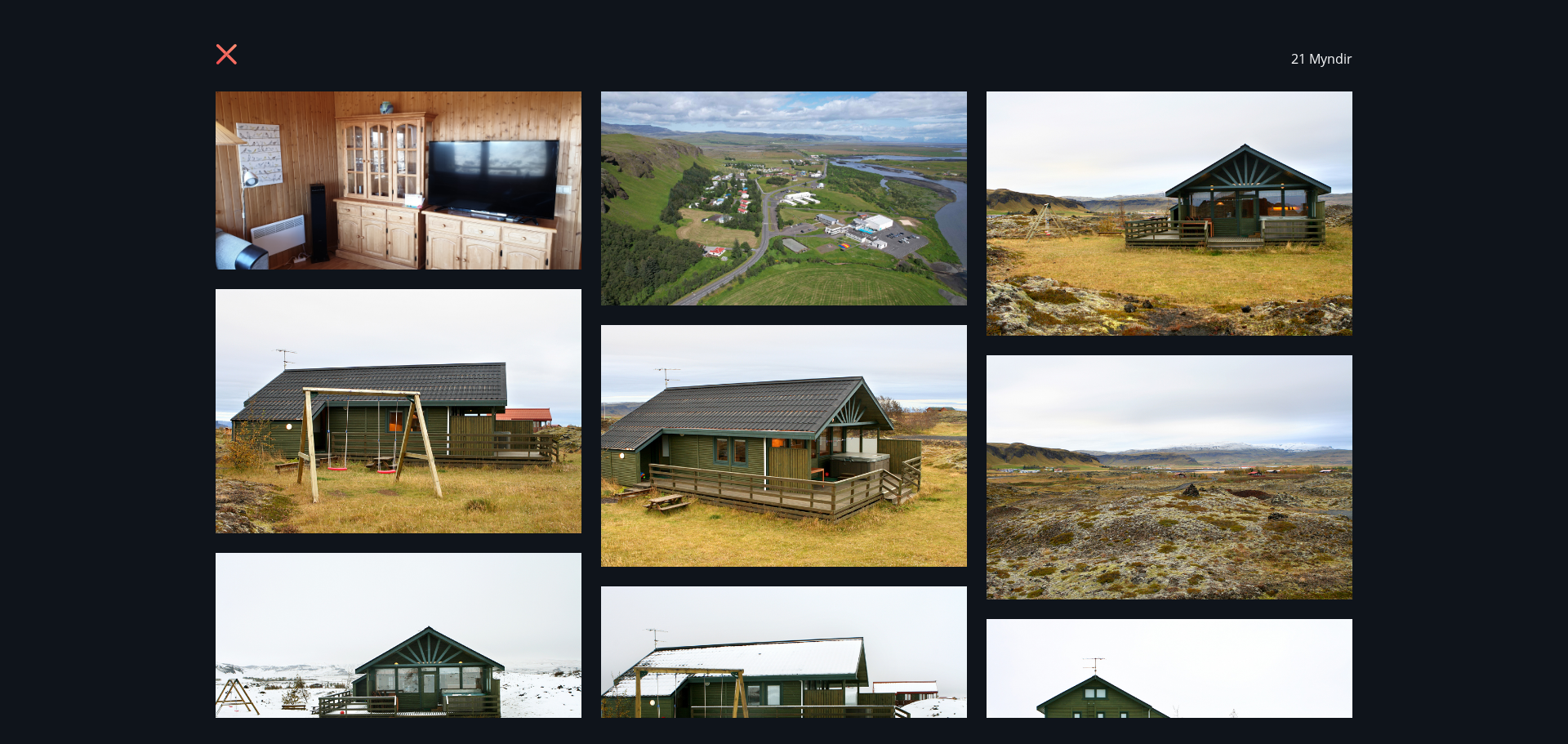
click at [782, 428] on img at bounding box center [784, 446] width 366 height 242
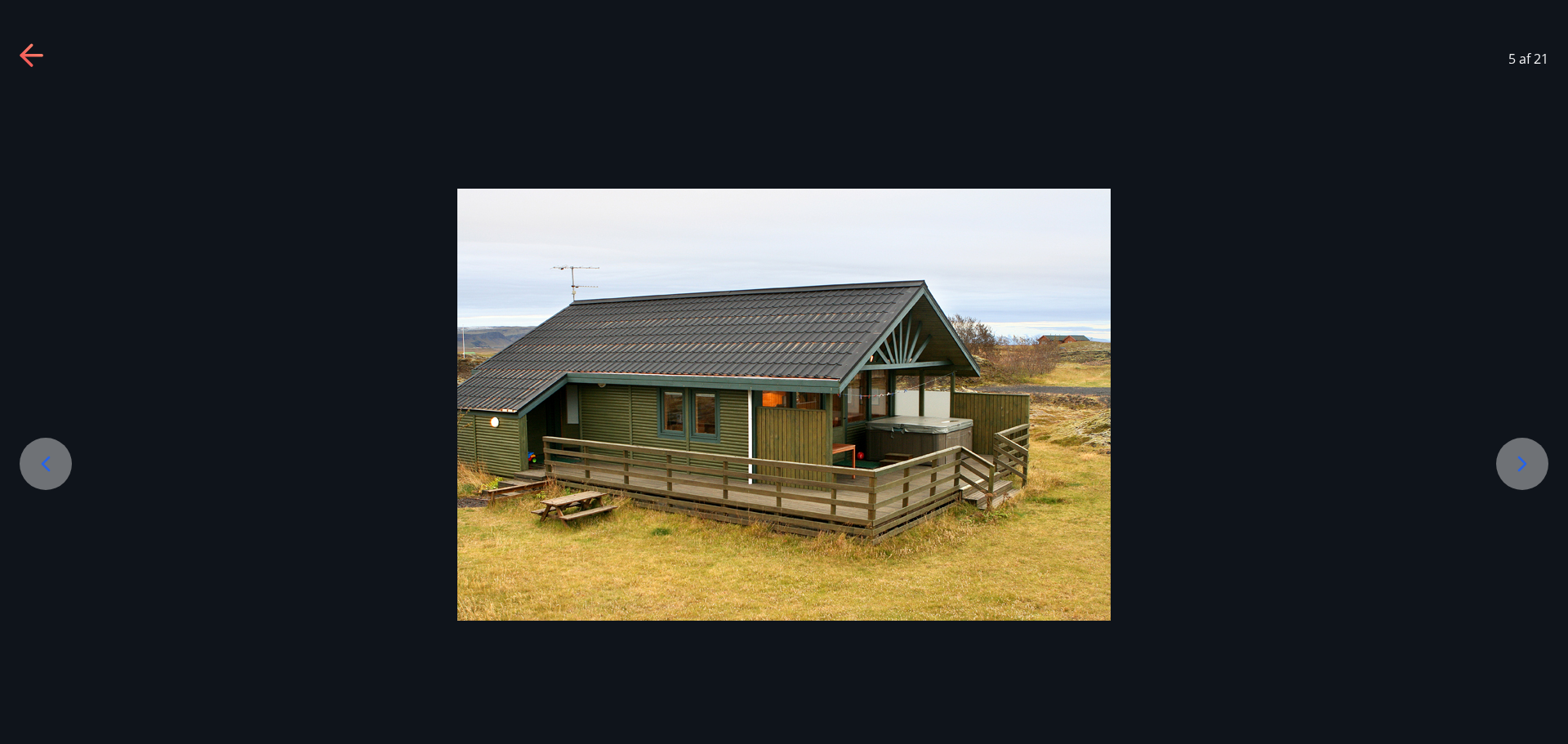
click at [1521, 468] on icon at bounding box center [1523, 463] width 9 height 15
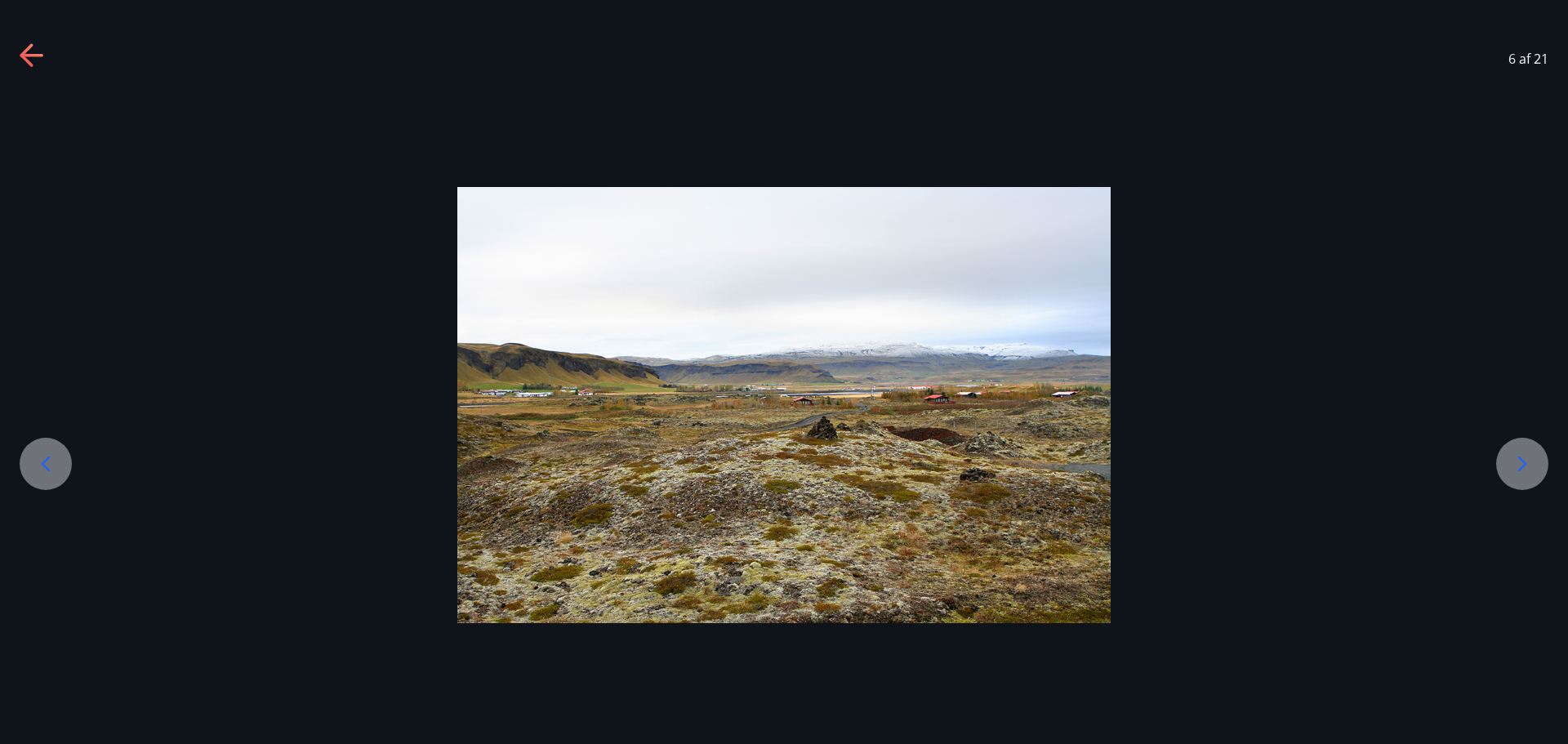
click at [1521, 468] on icon at bounding box center [1523, 463] width 9 height 15
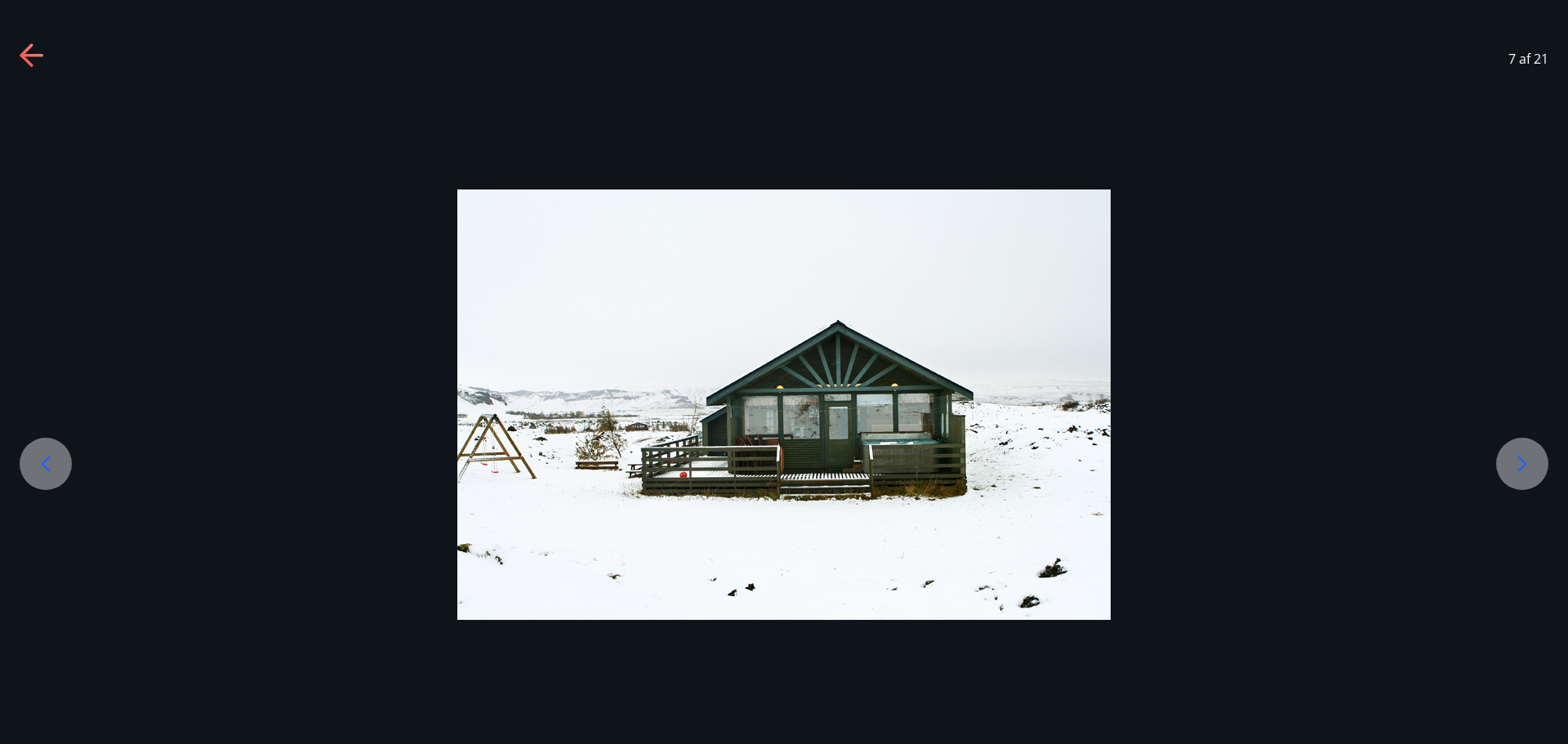
click at [1521, 468] on icon at bounding box center [1523, 463] width 9 height 15
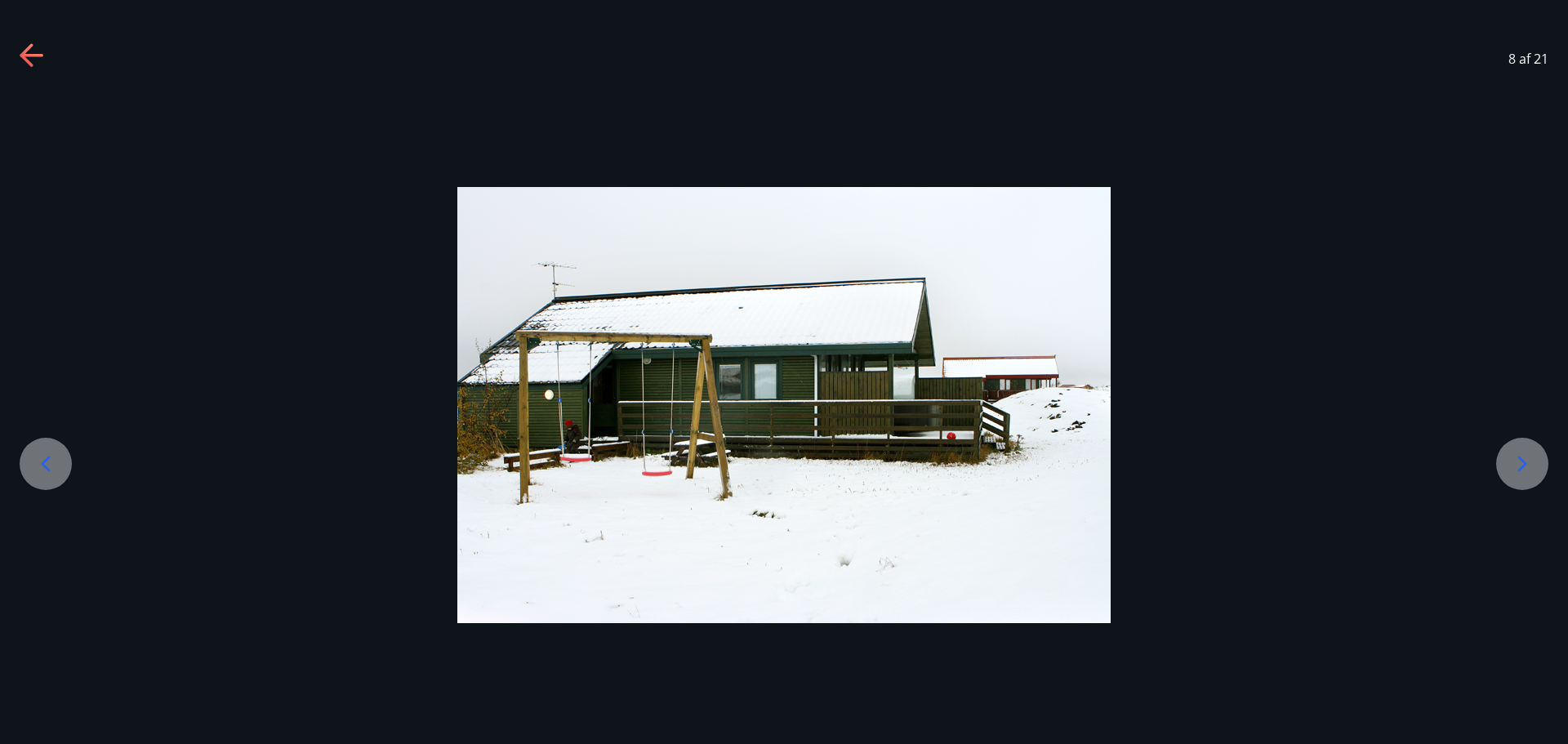
click at [1521, 468] on icon at bounding box center [1523, 463] width 9 height 15
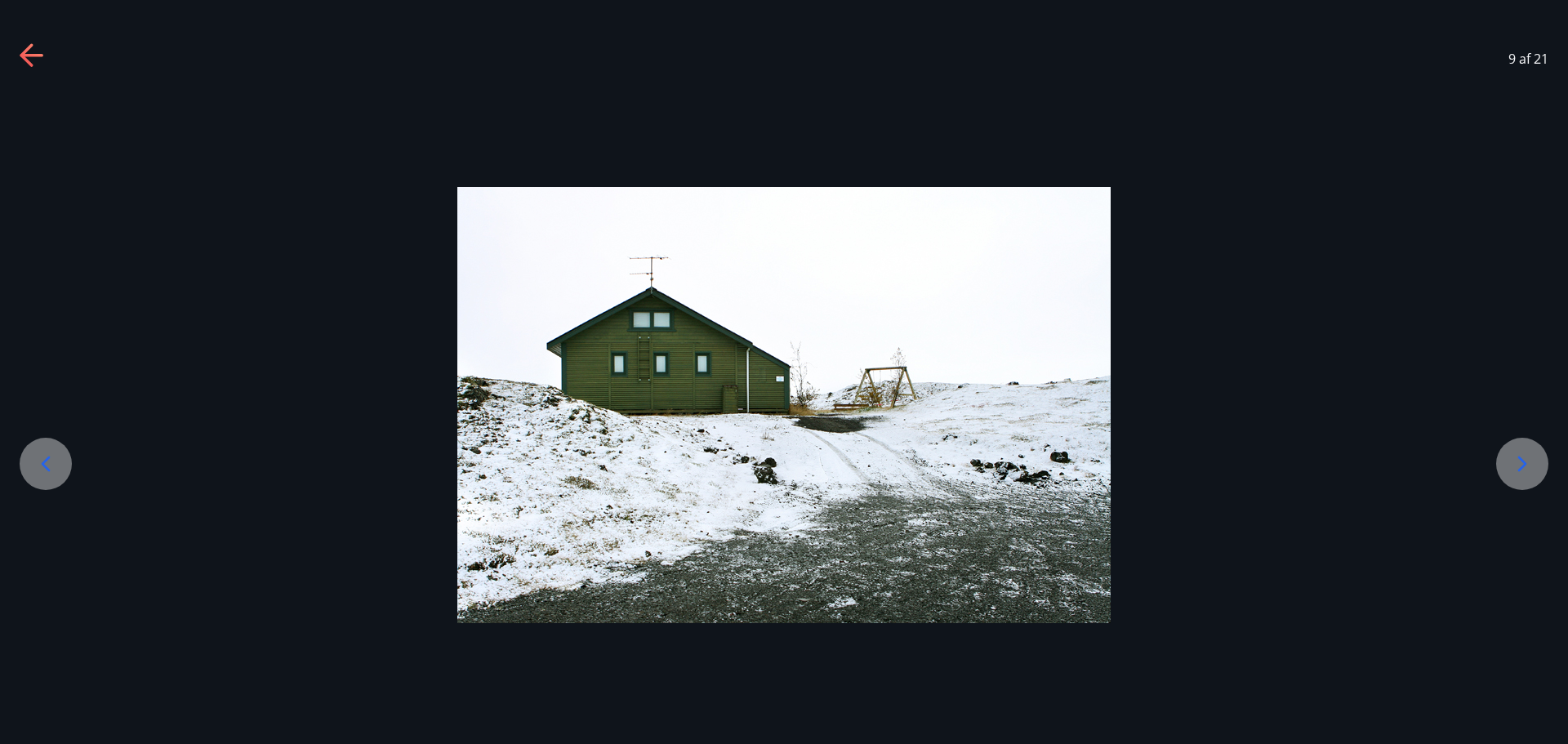
click at [1521, 468] on icon at bounding box center [1523, 463] width 9 height 15
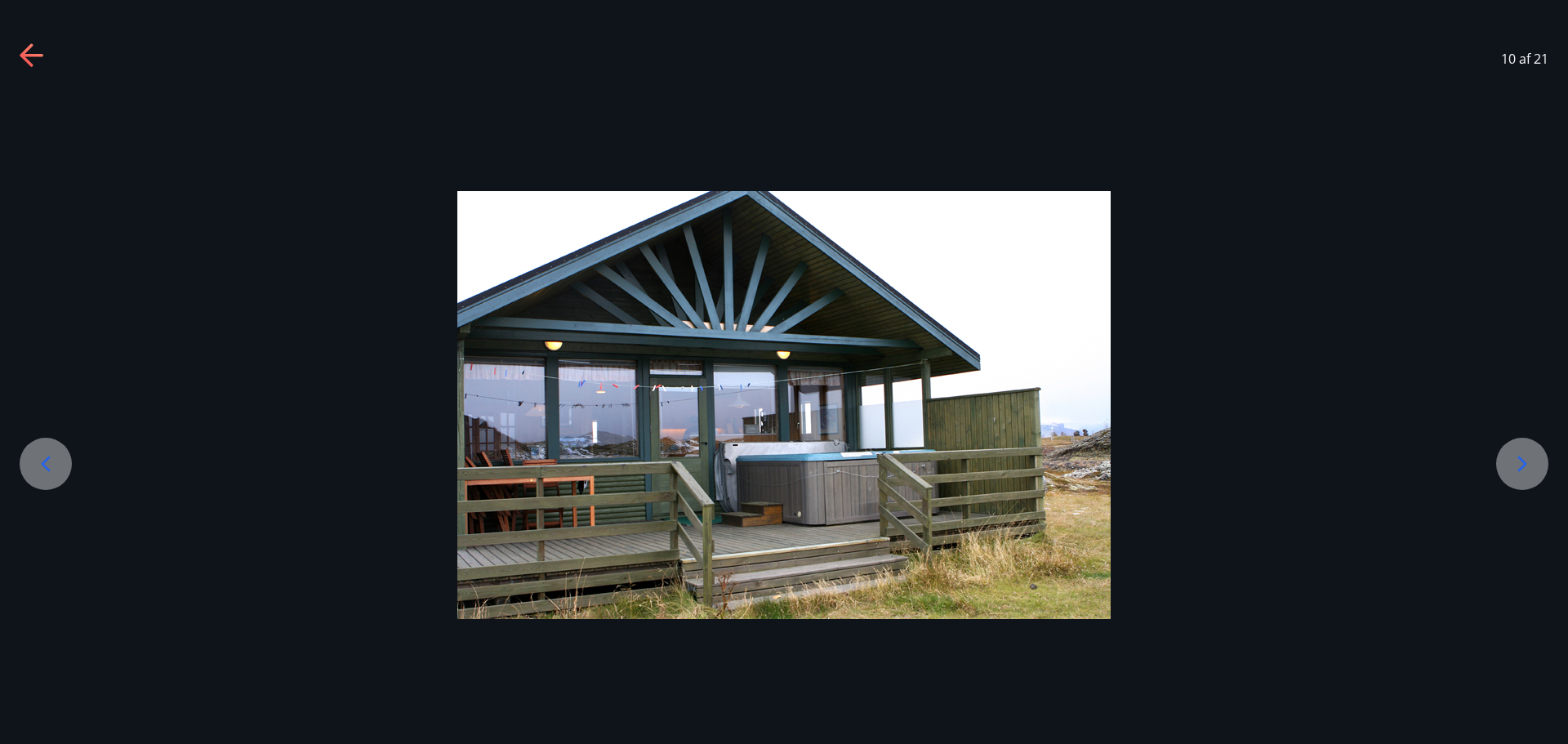
click at [1521, 468] on icon at bounding box center [1523, 463] width 9 height 15
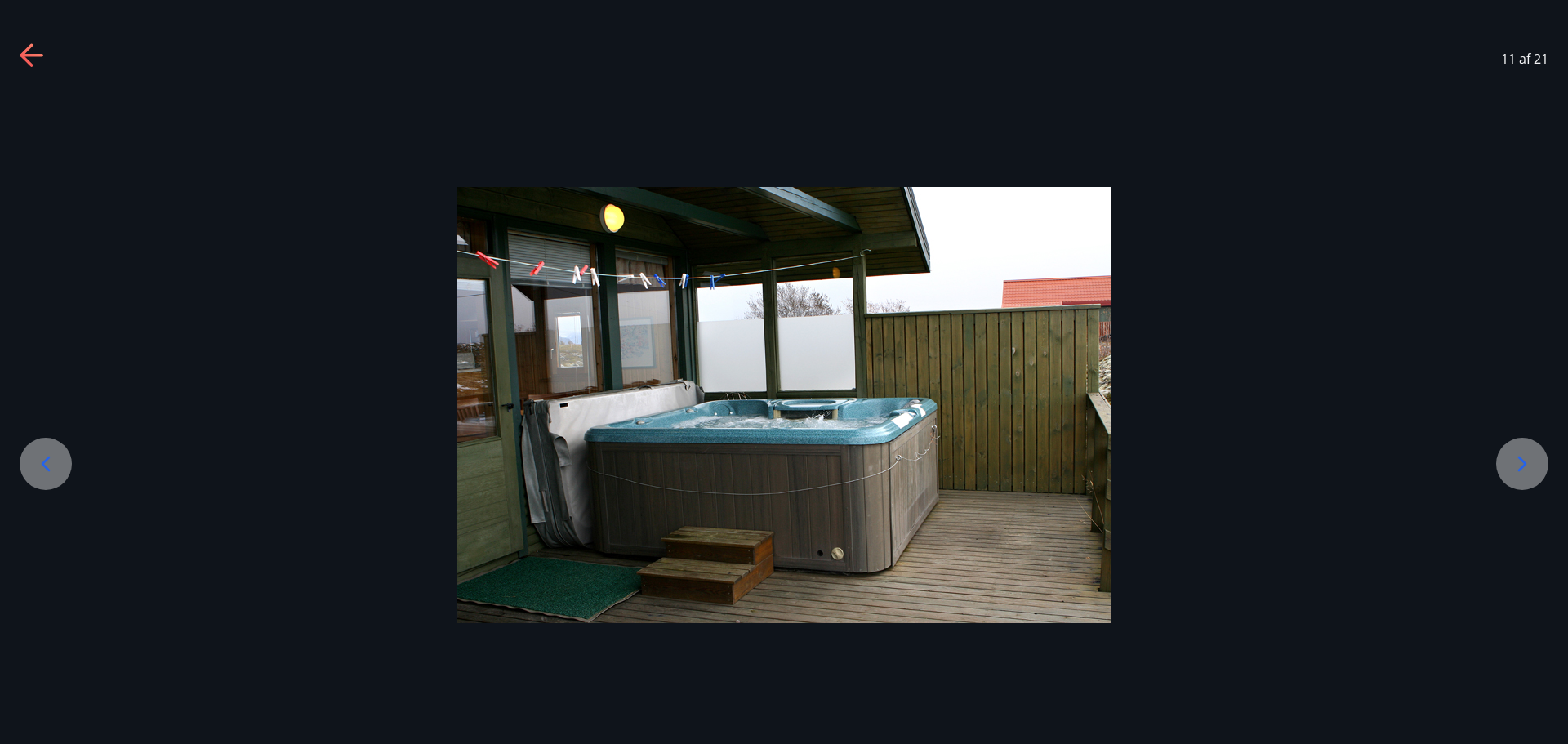
click at [1521, 468] on icon at bounding box center [1523, 463] width 9 height 15
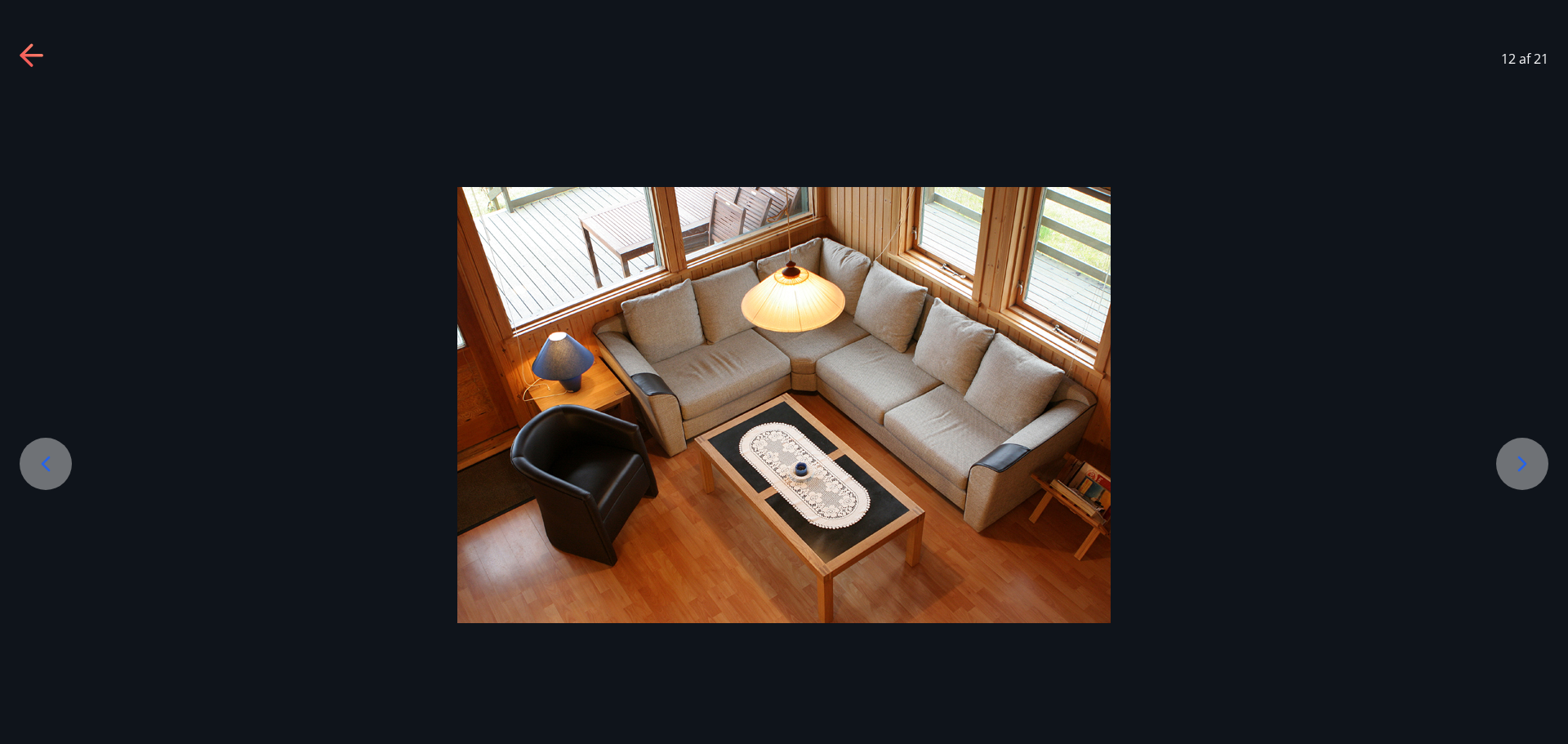
click at [1521, 468] on icon at bounding box center [1523, 463] width 9 height 15
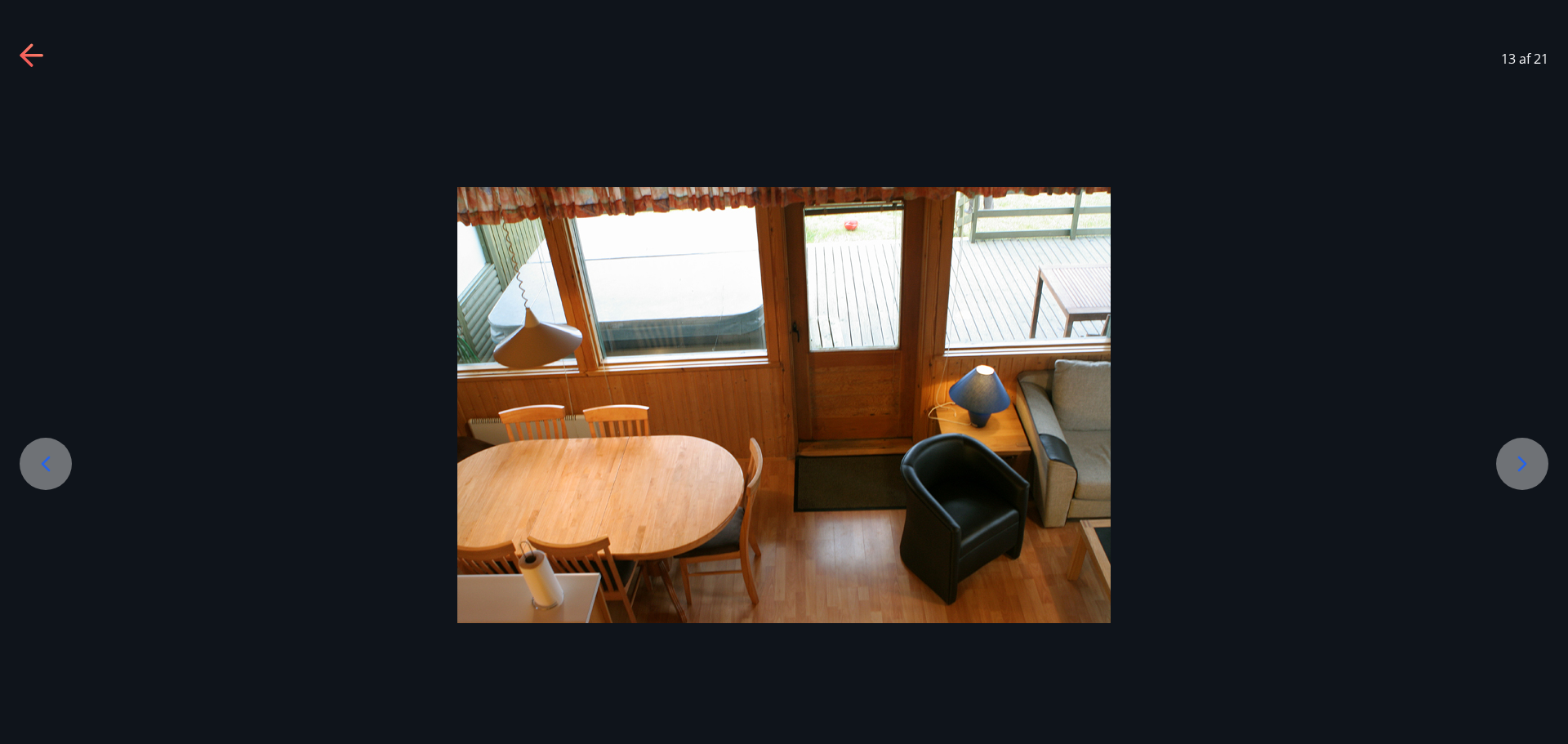
click at [1521, 468] on icon at bounding box center [1523, 463] width 9 height 15
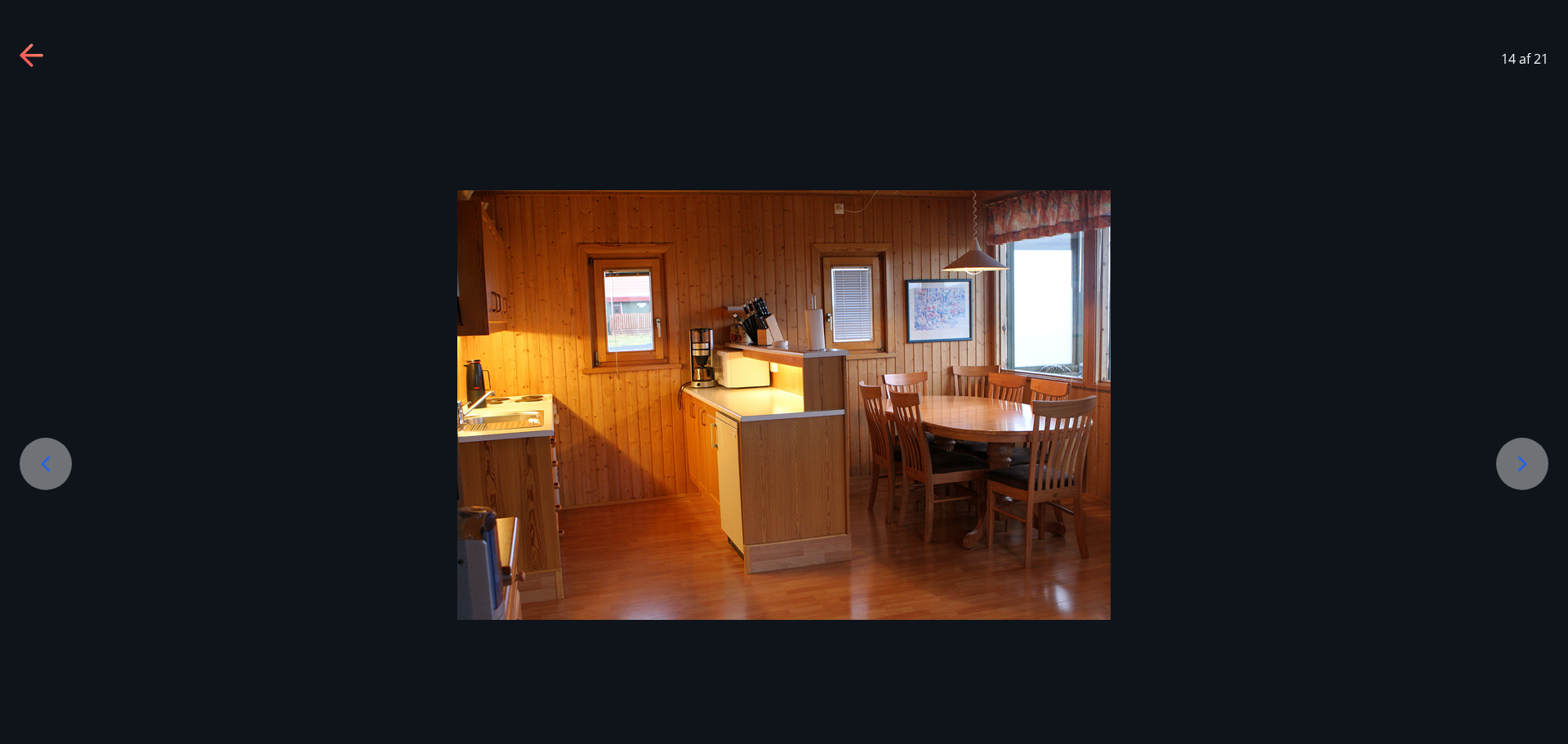
click at [1521, 468] on icon at bounding box center [1523, 463] width 9 height 15
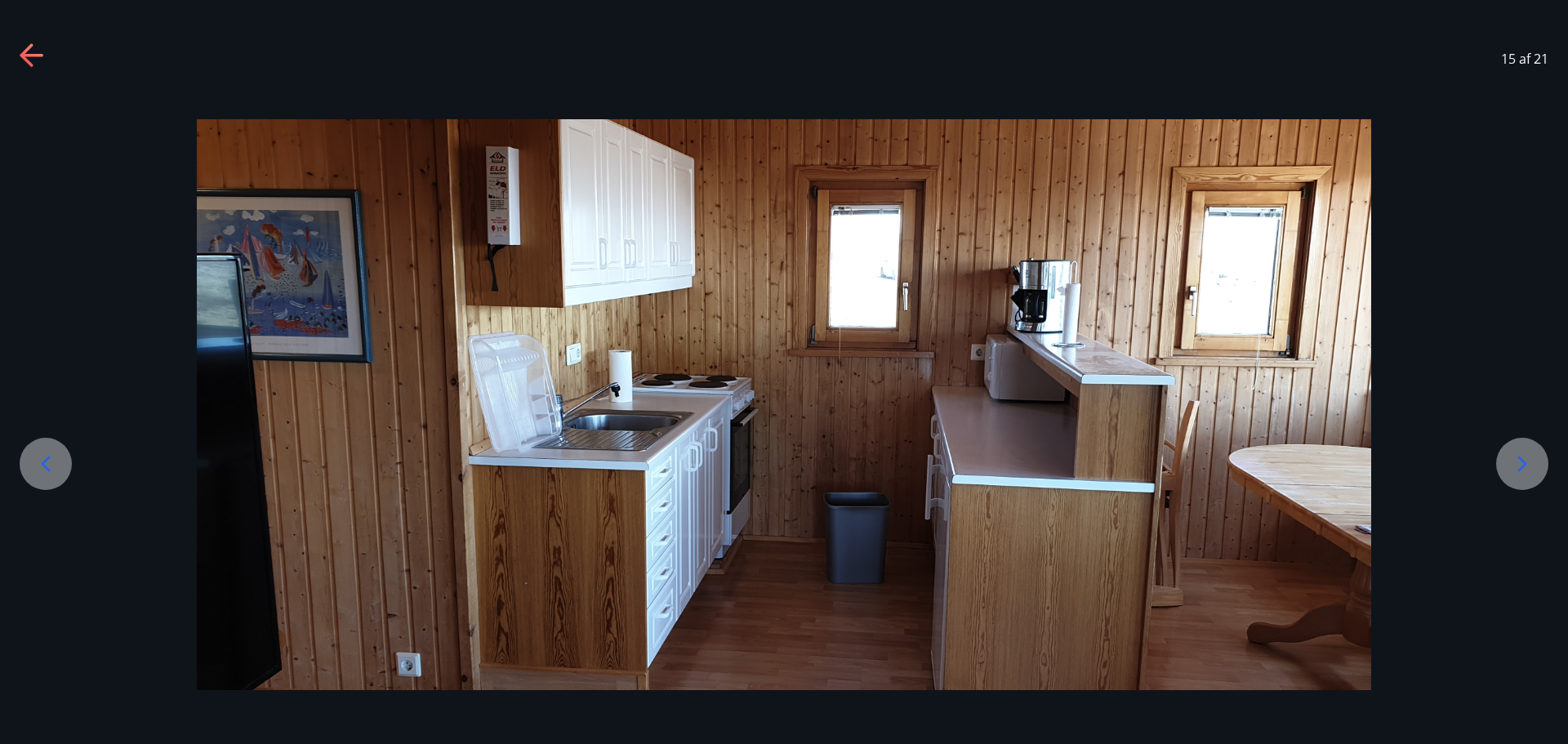
click at [1521, 468] on icon at bounding box center [1523, 463] width 9 height 15
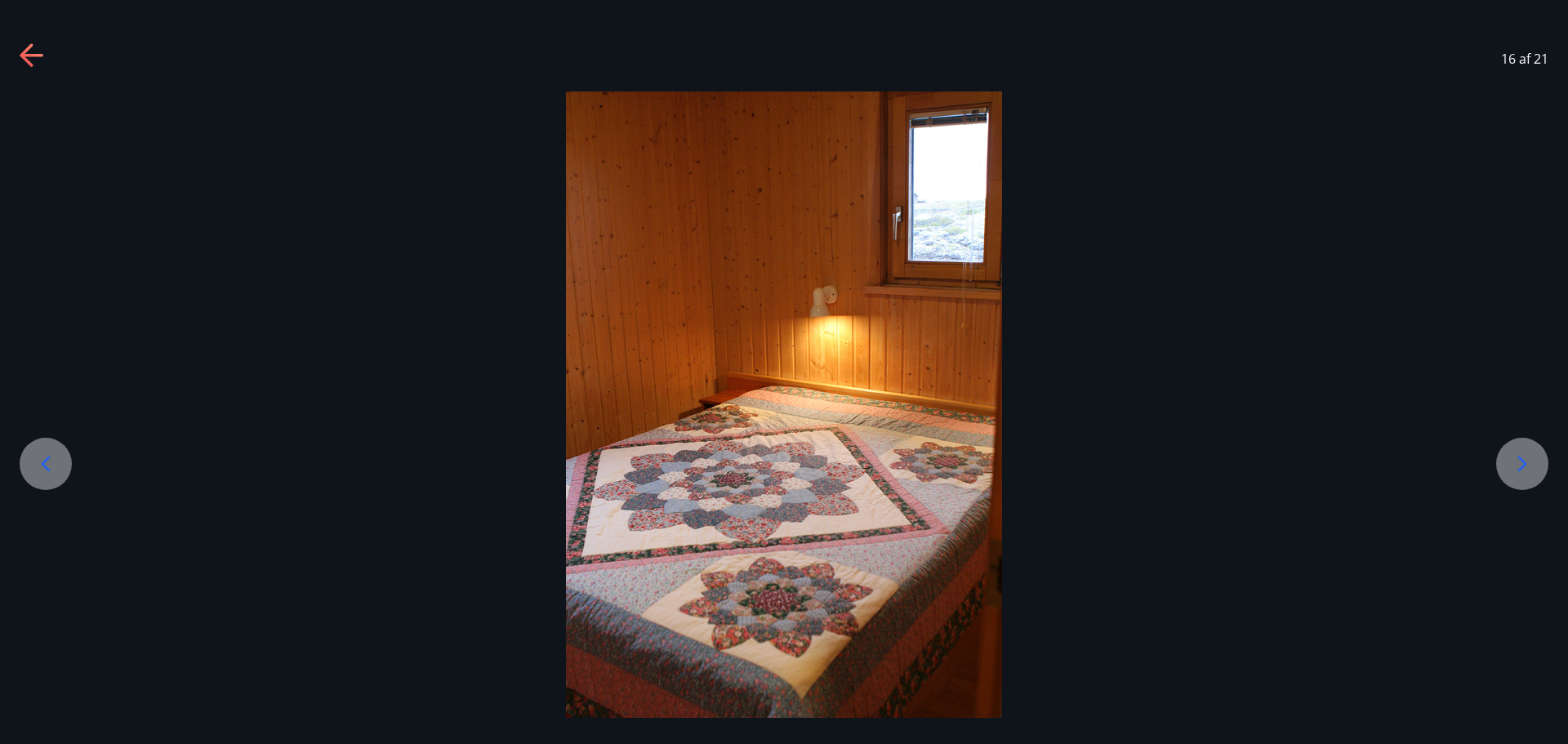
click at [1521, 468] on icon at bounding box center [1523, 463] width 9 height 15
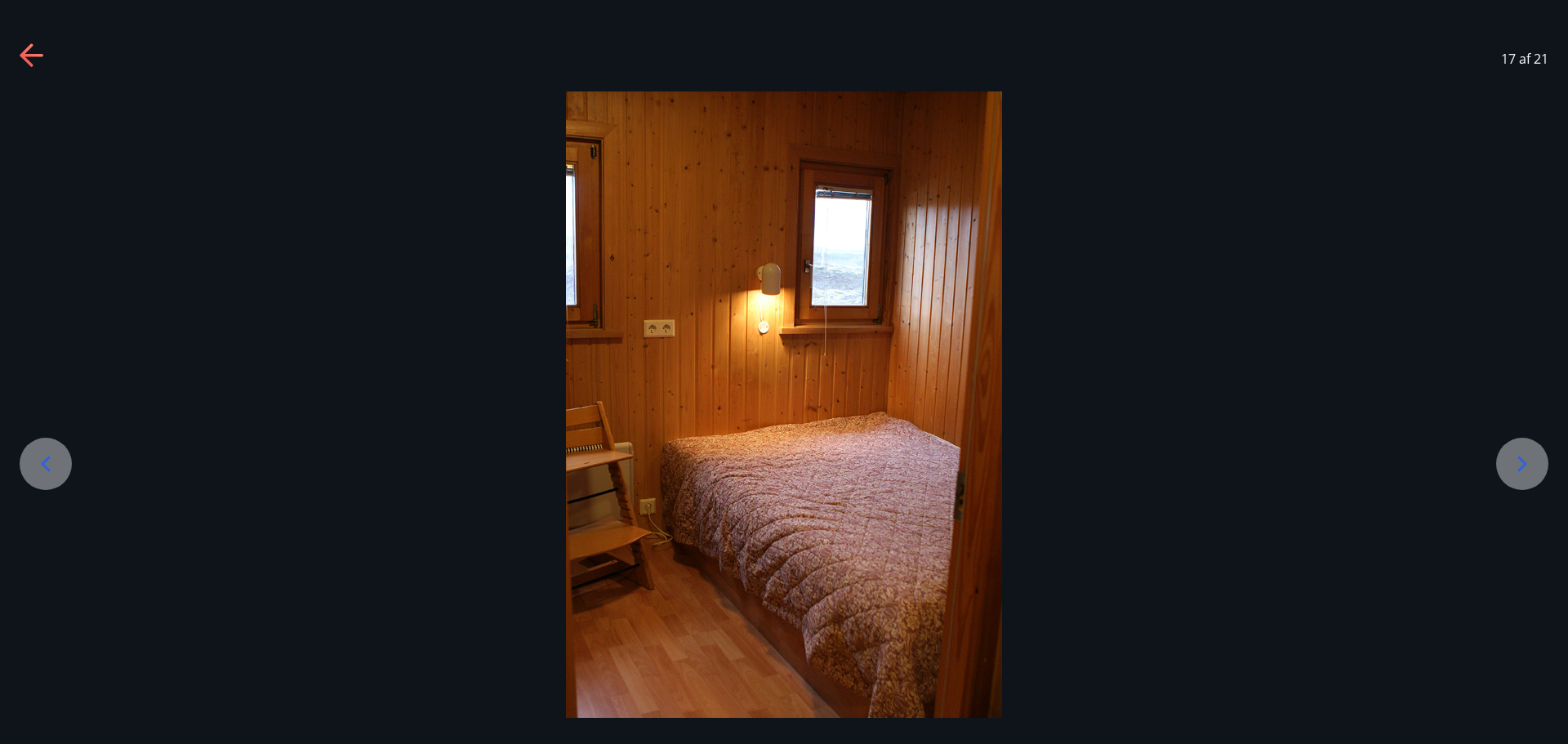
click at [1521, 468] on icon at bounding box center [1523, 463] width 9 height 15
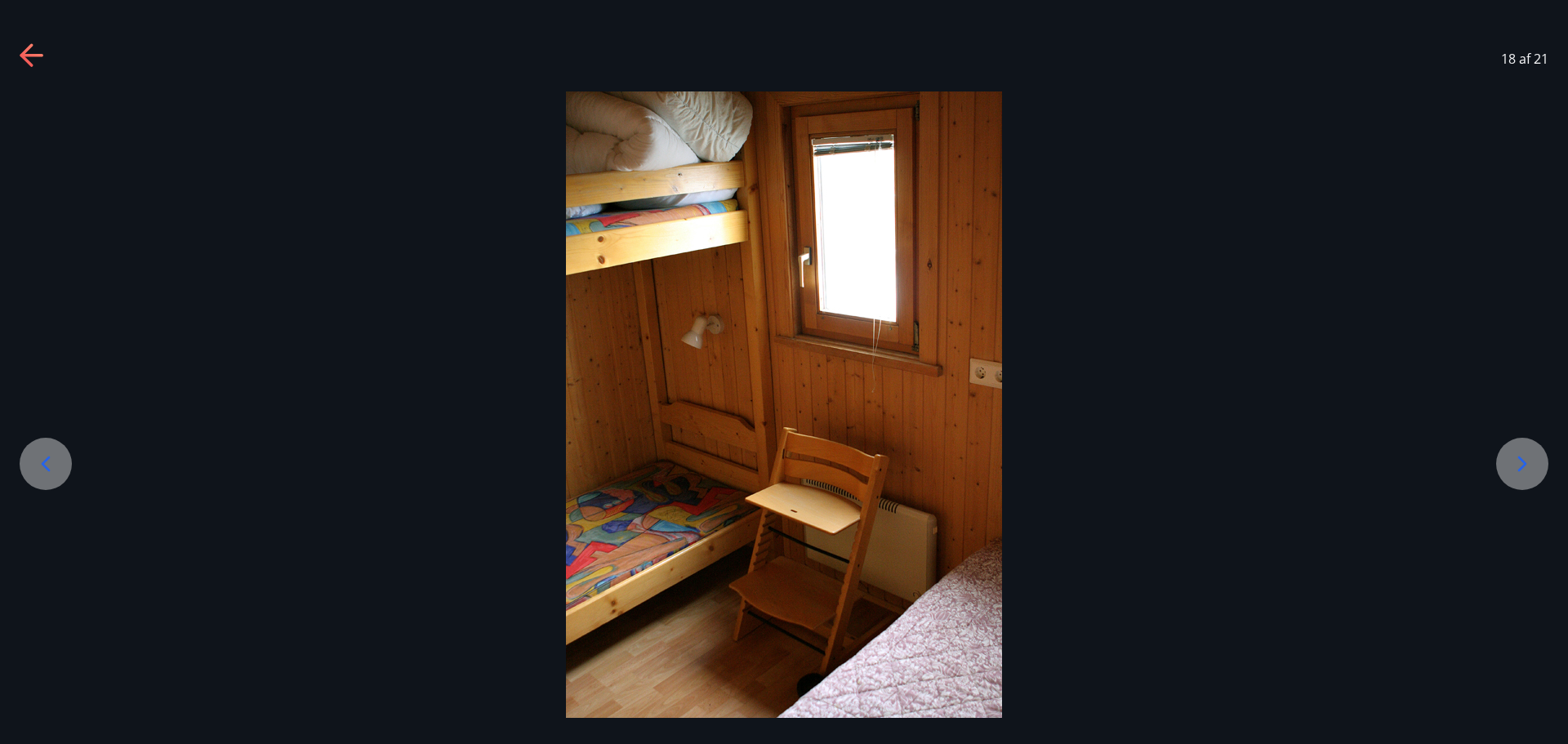
click at [1521, 468] on icon at bounding box center [1523, 463] width 9 height 15
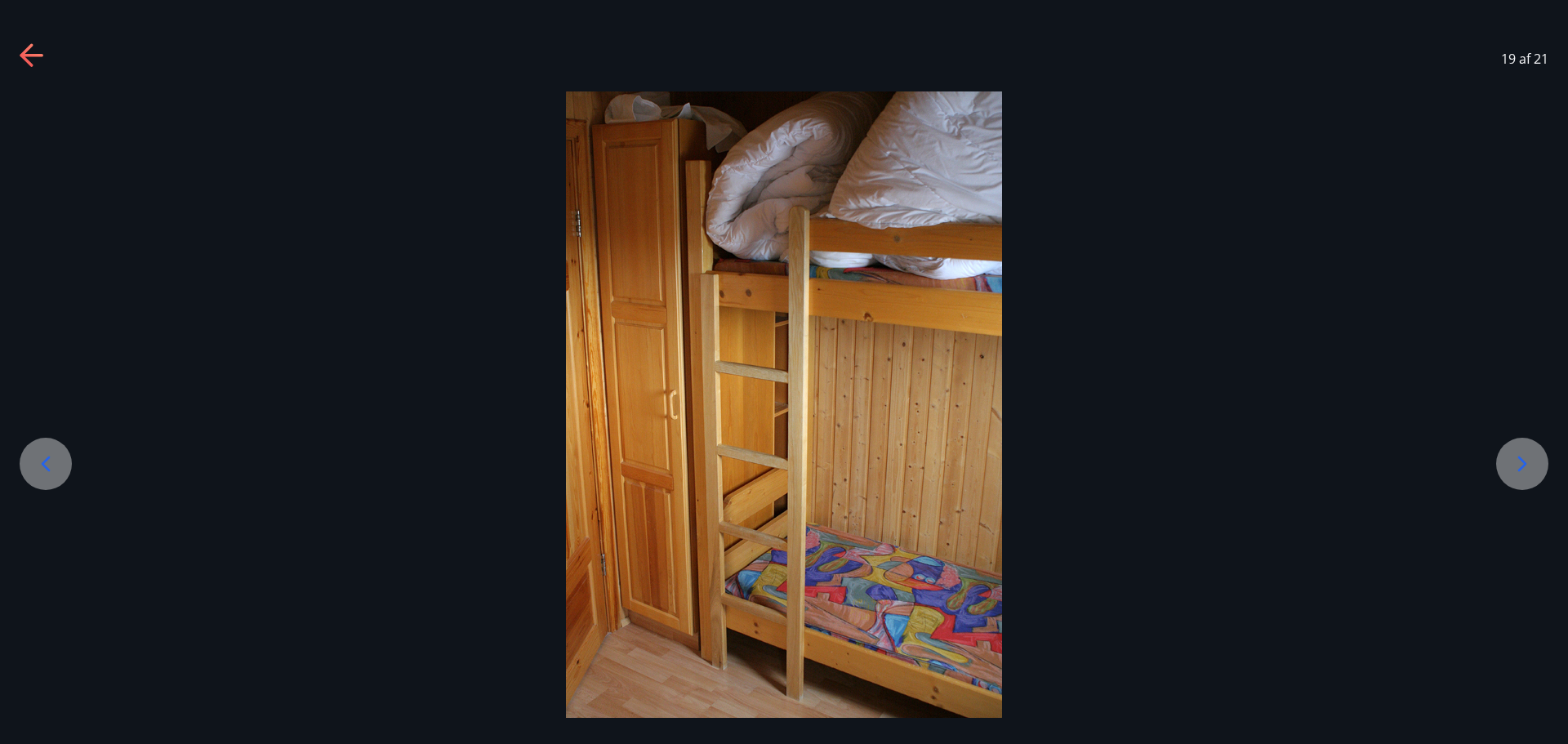
click at [1521, 468] on icon at bounding box center [1523, 463] width 9 height 15
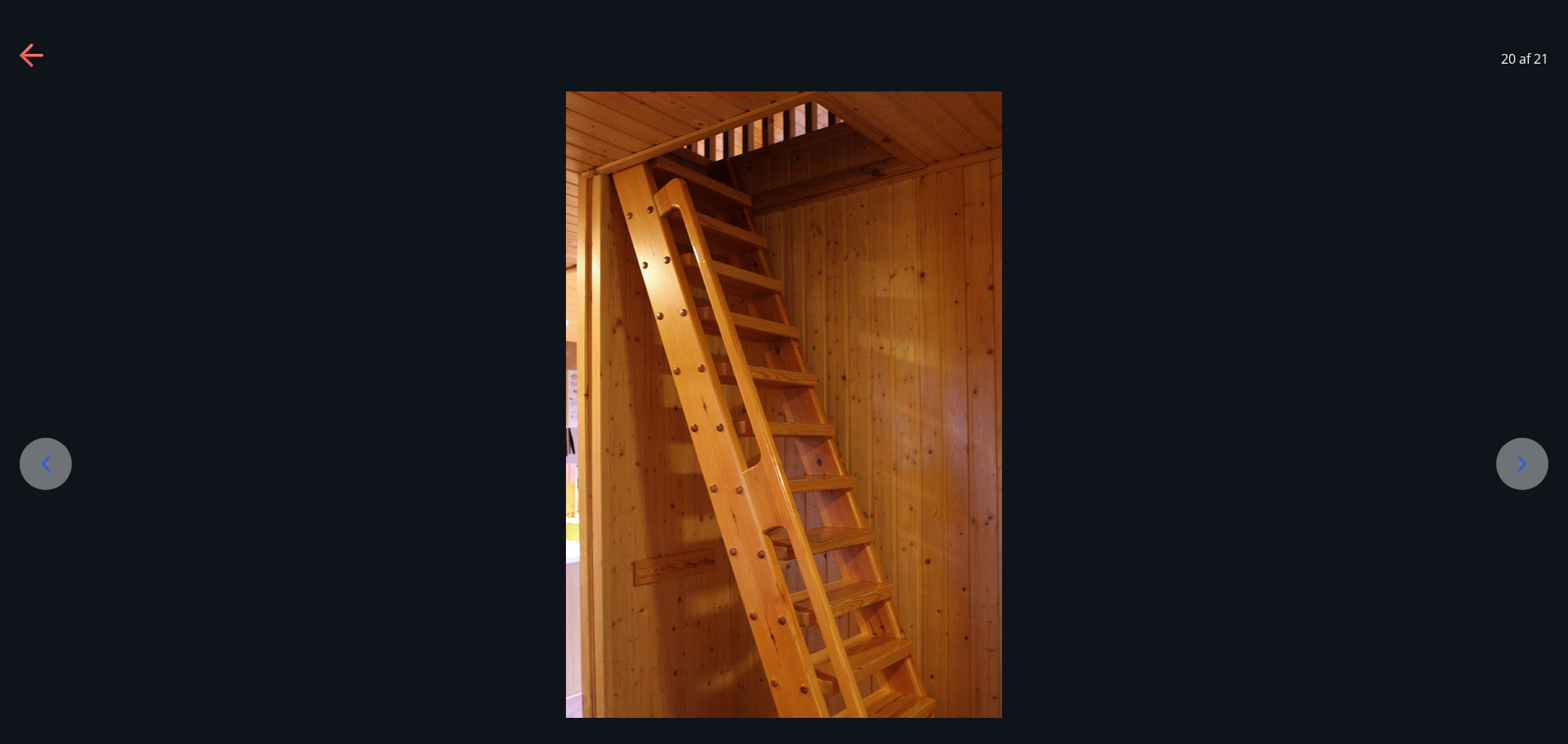
click at [1521, 468] on icon at bounding box center [1523, 463] width 9 height 15
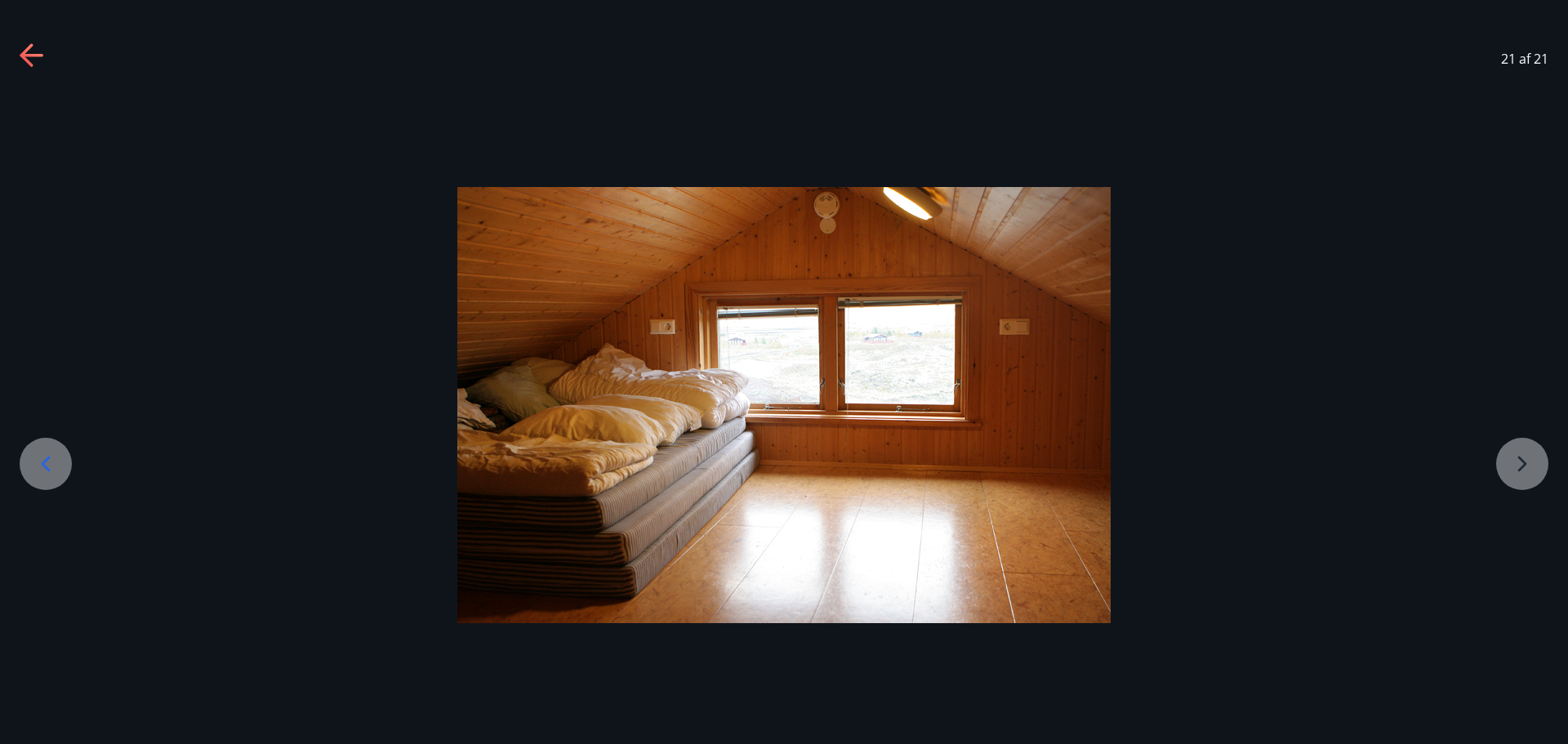
click at [1521, 468] on div at bounding box center [784, 405] width 1568 height 436
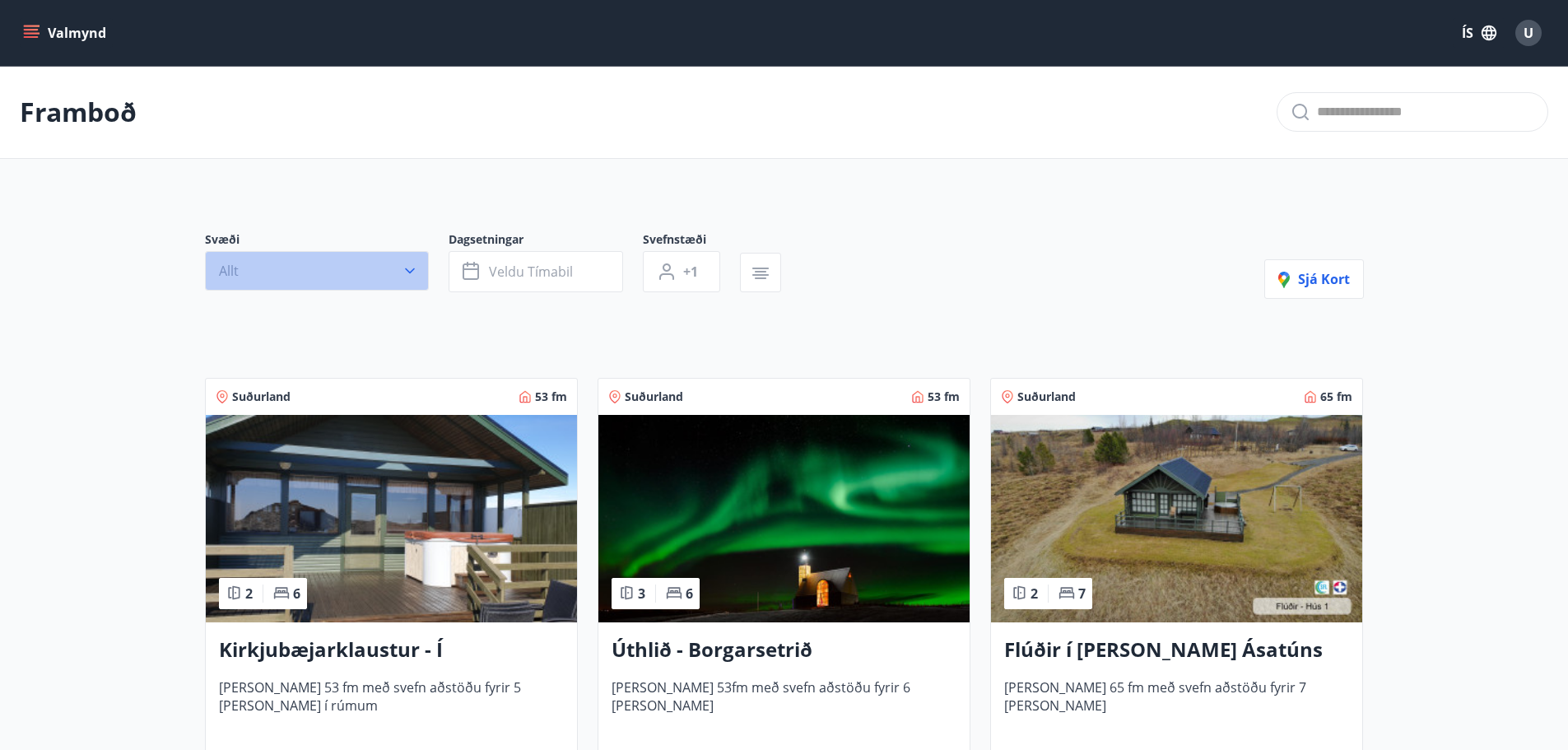
click at [408, 265] on icon "button" at bounding box center [410, 270] width 17 height 17
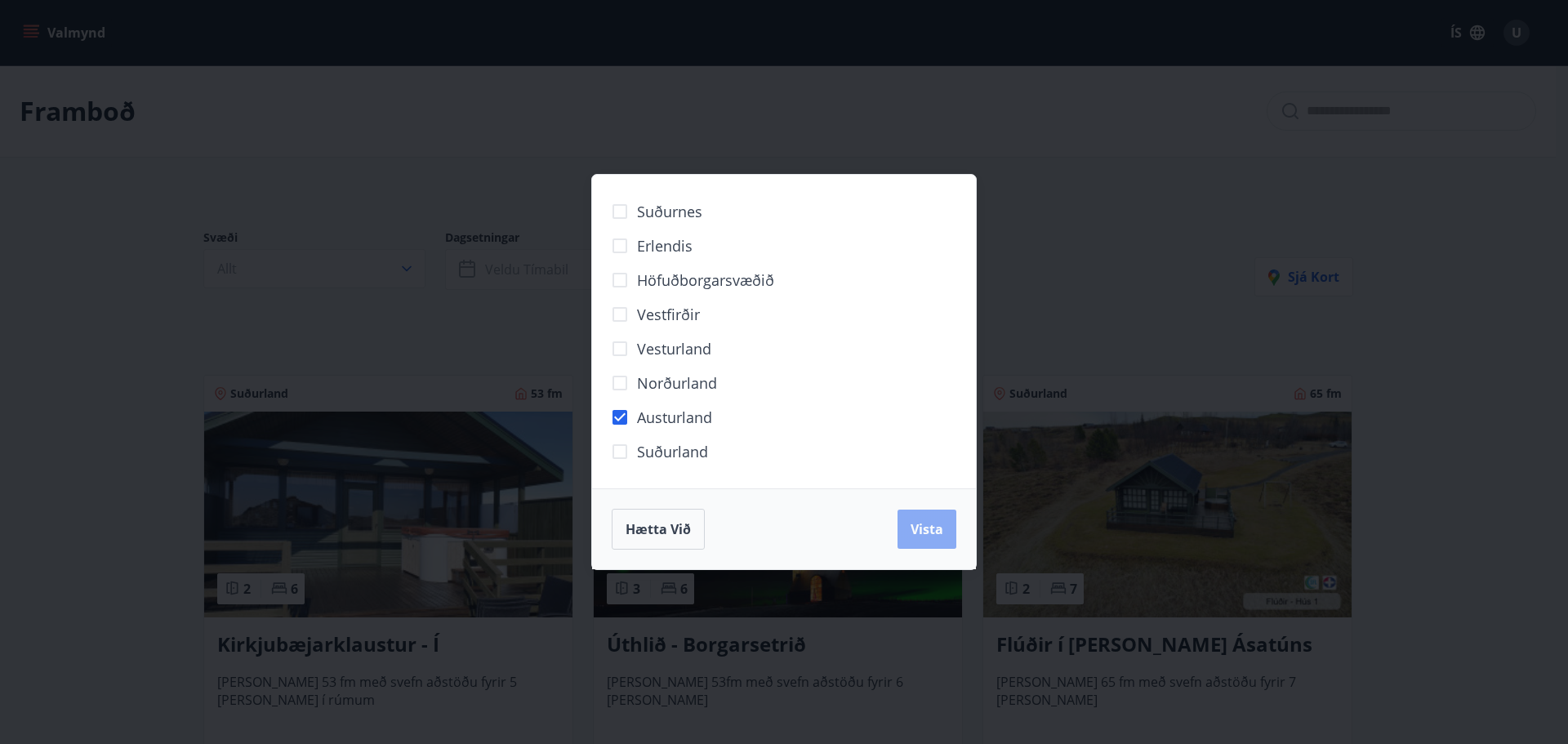
click at [939, 530] on span "Vista" at bounding box center [927, 529] width 33 height 18
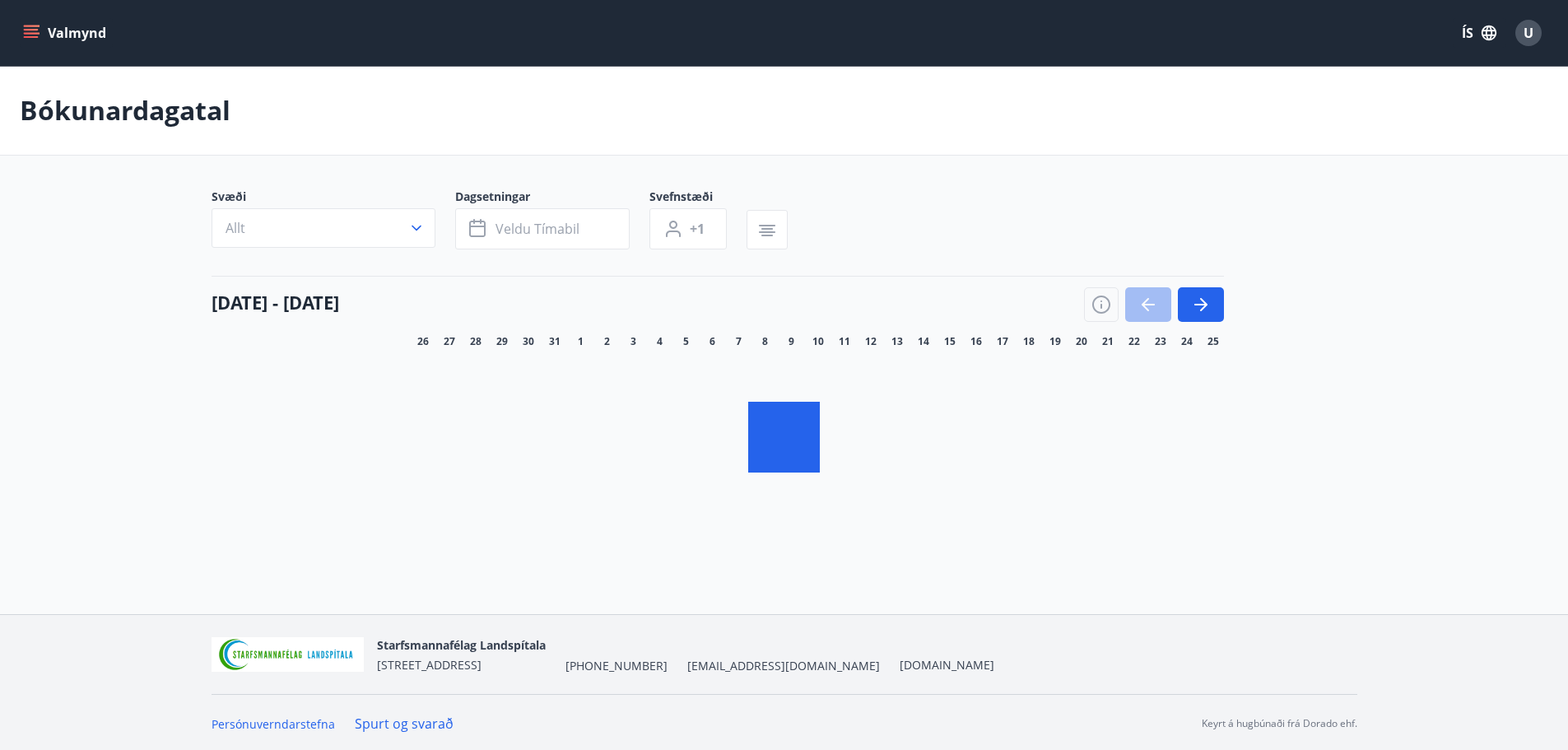
scroll to position [3, 0]
